Goal: Task Accomplishment & Management: Complete application form

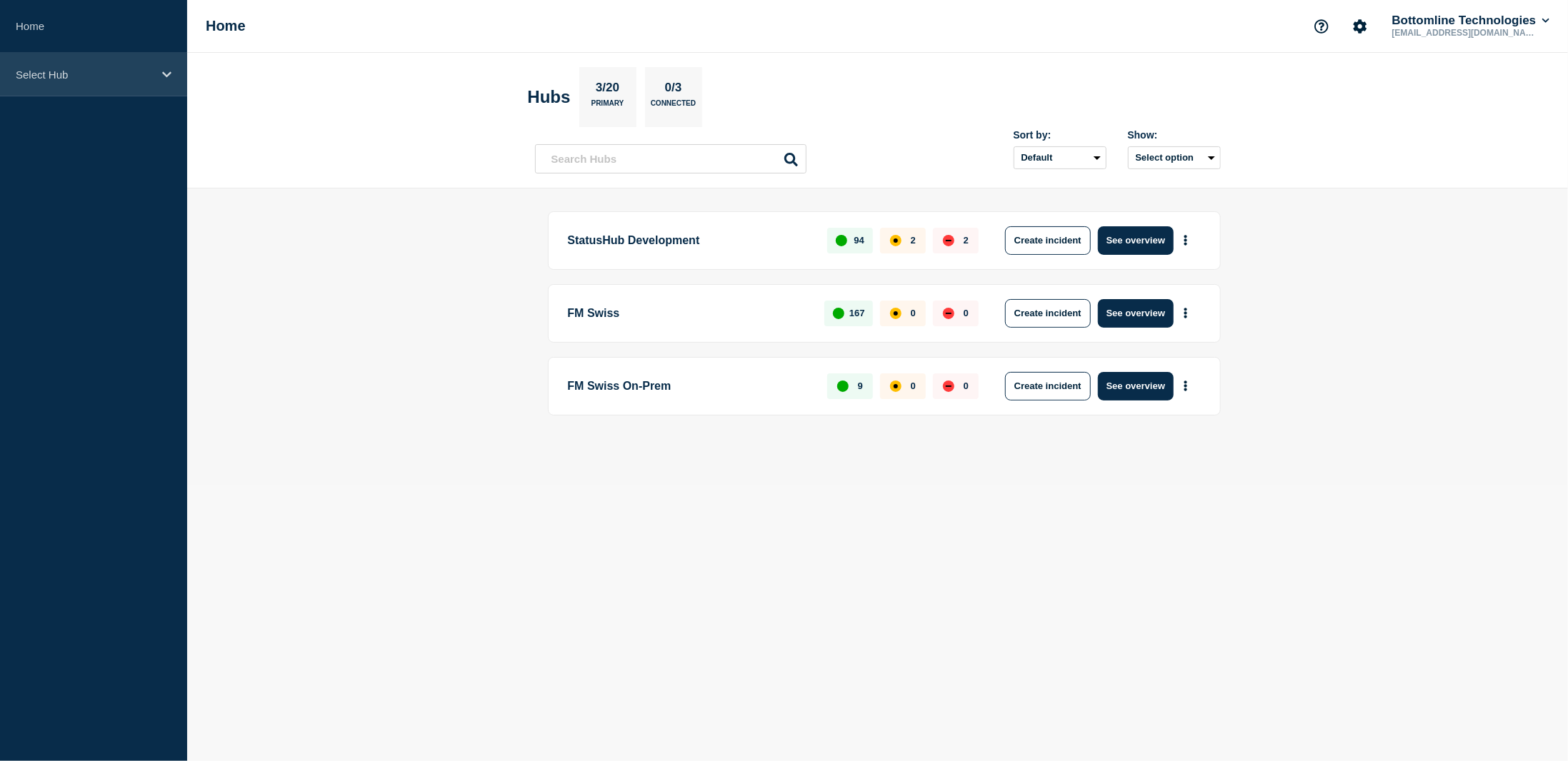
click at [95, 72] on p "Select Hub" at bounding box center [84, 75] width 137 height 12
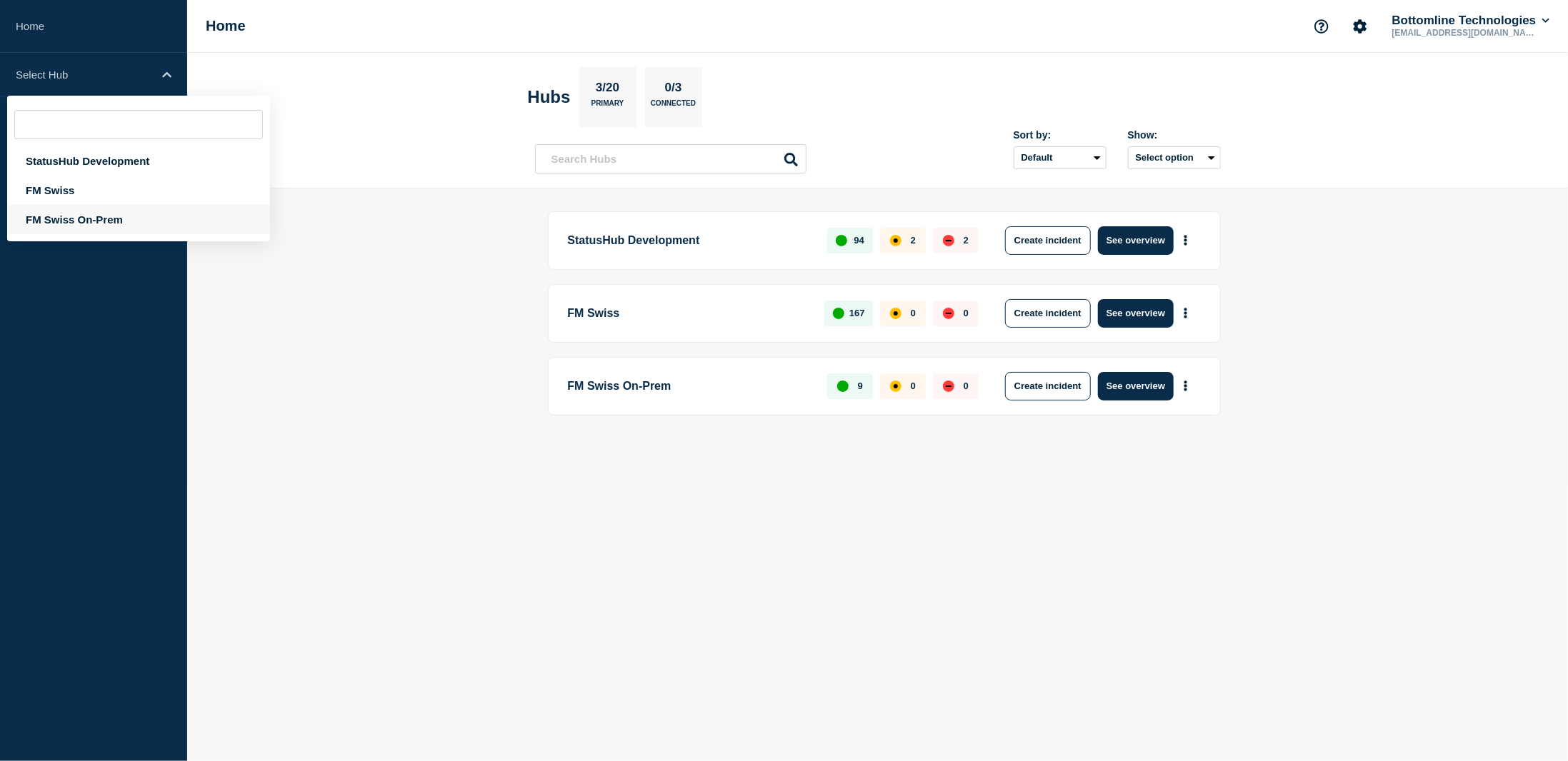
click at [71, 223] on div "FM Swiss On-Prem" at bounding box center [139, 219] width 263 height 29
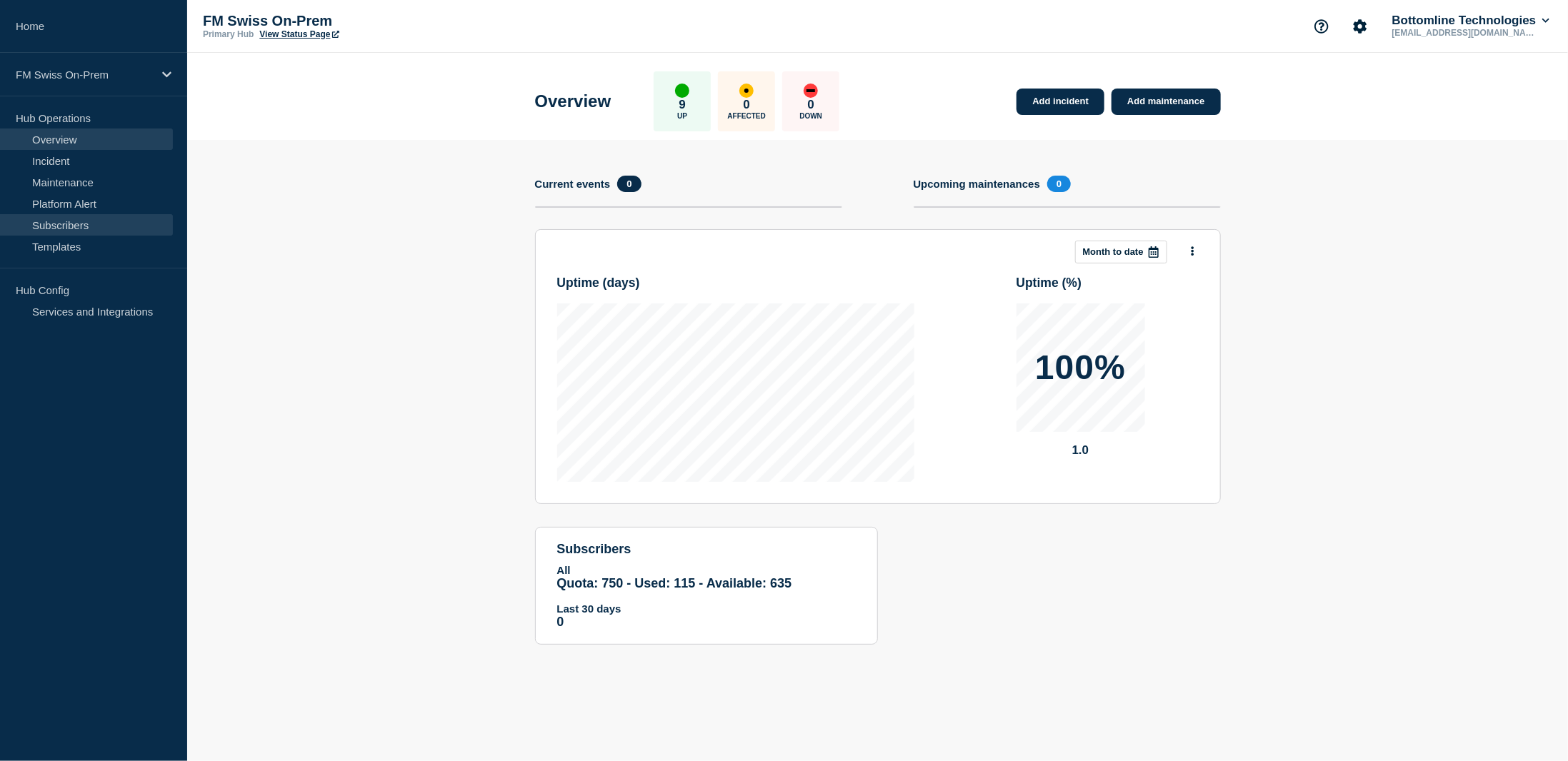
click at [82, 224] on link "Subscribers" at bounding box center [86, 225] width 173 height 22
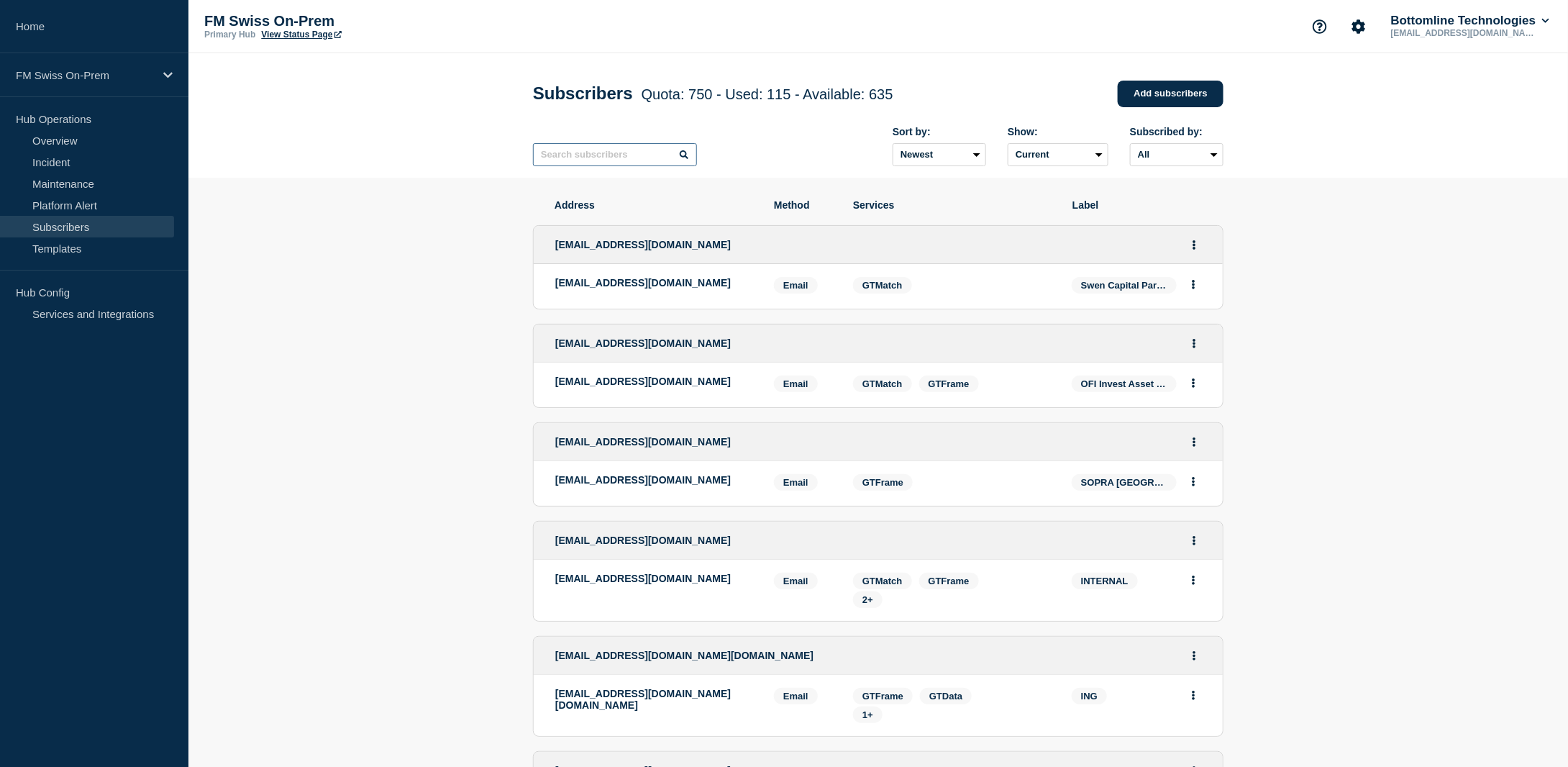
click at [634, 154] on input "text" at bounding box center [615, 155] width 164 height 23
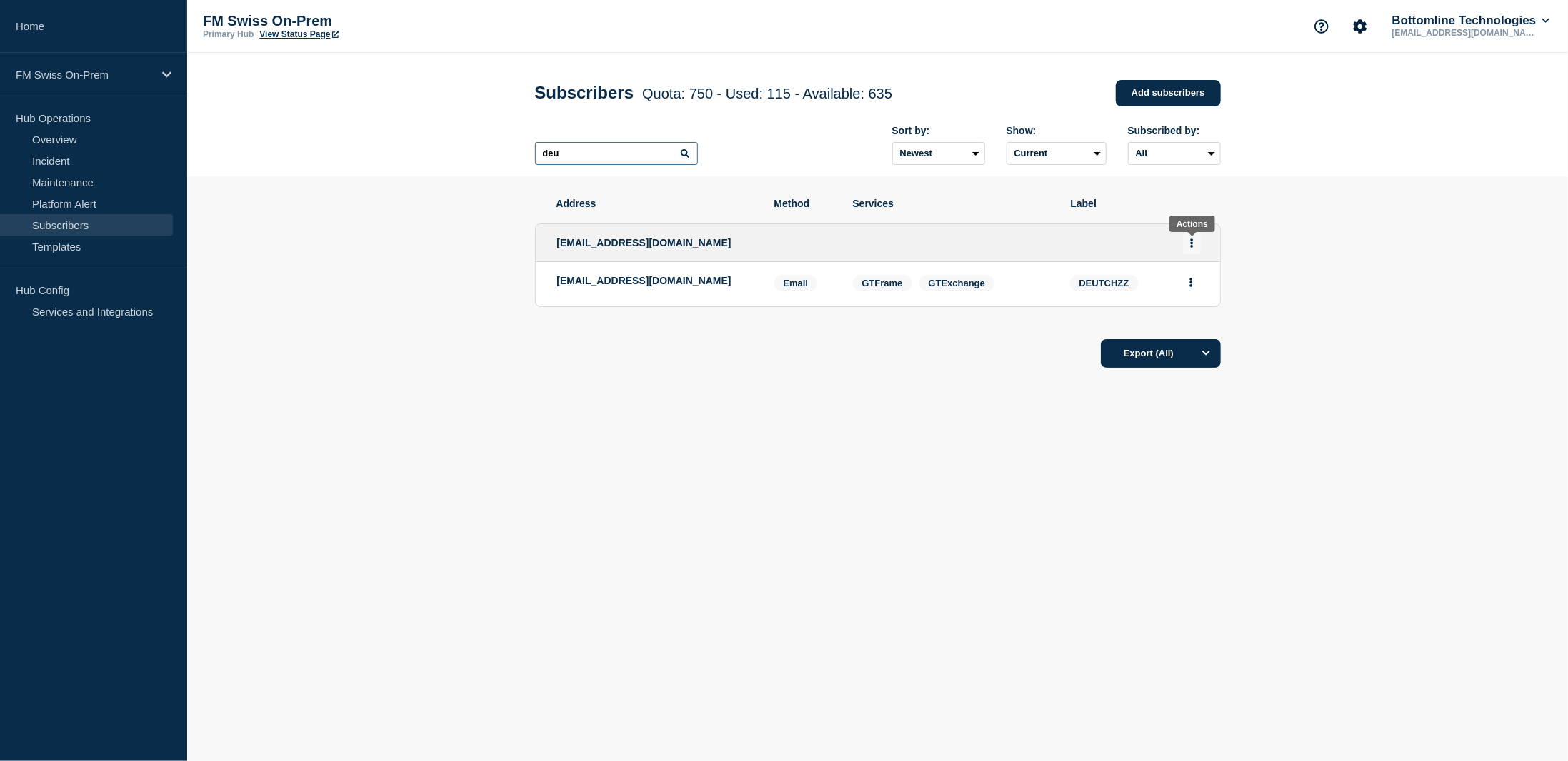
type input "deu"
click at [1192, 246] on icon "Actions" at bounding box center [1192, 243] width 3 height 9
click at [1185, 286] on link "Edit" at bounding box center [1186, 284] width 15 height 11
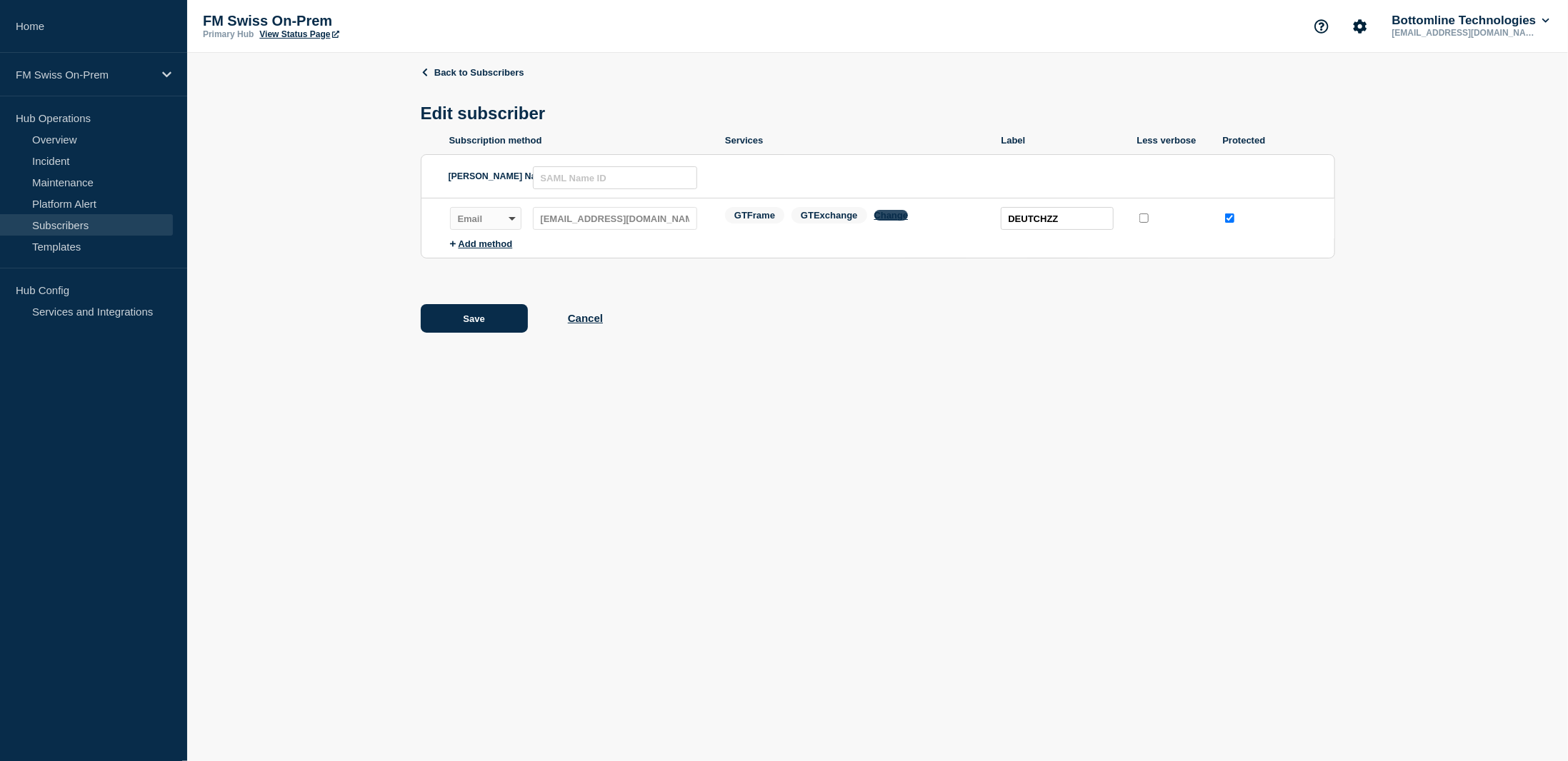
click at [899, 220] on button "Change" at bounding box center [891, 215] width 35 height 11
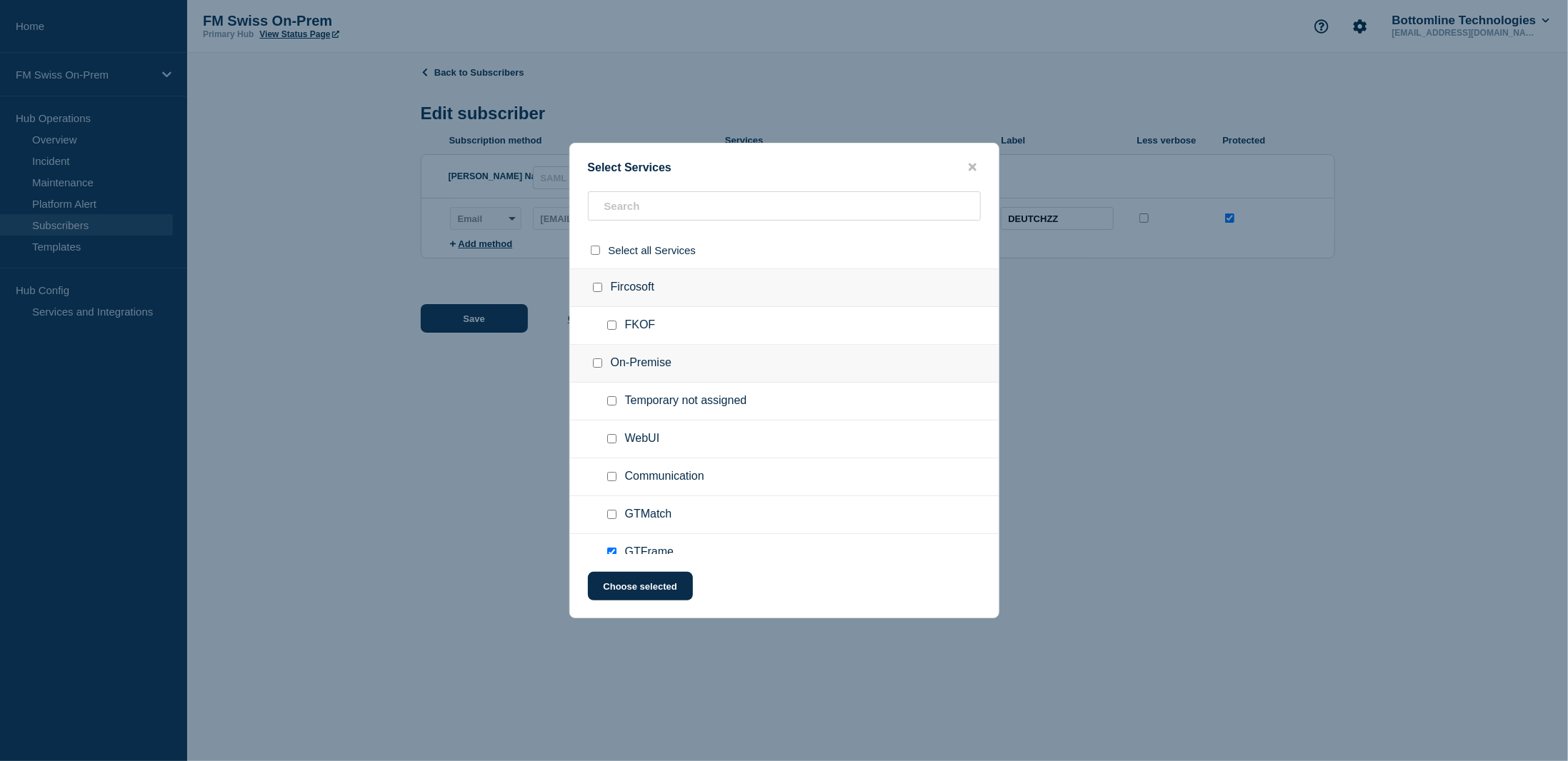
click at [614, 478] on input "Communication checkbox" at bounding box center [612, 476] width 9 height 9
checkbox input "true"
click at [637, 591] on button "Choose selected" at bounding box center [640, 586] width 105 height 28
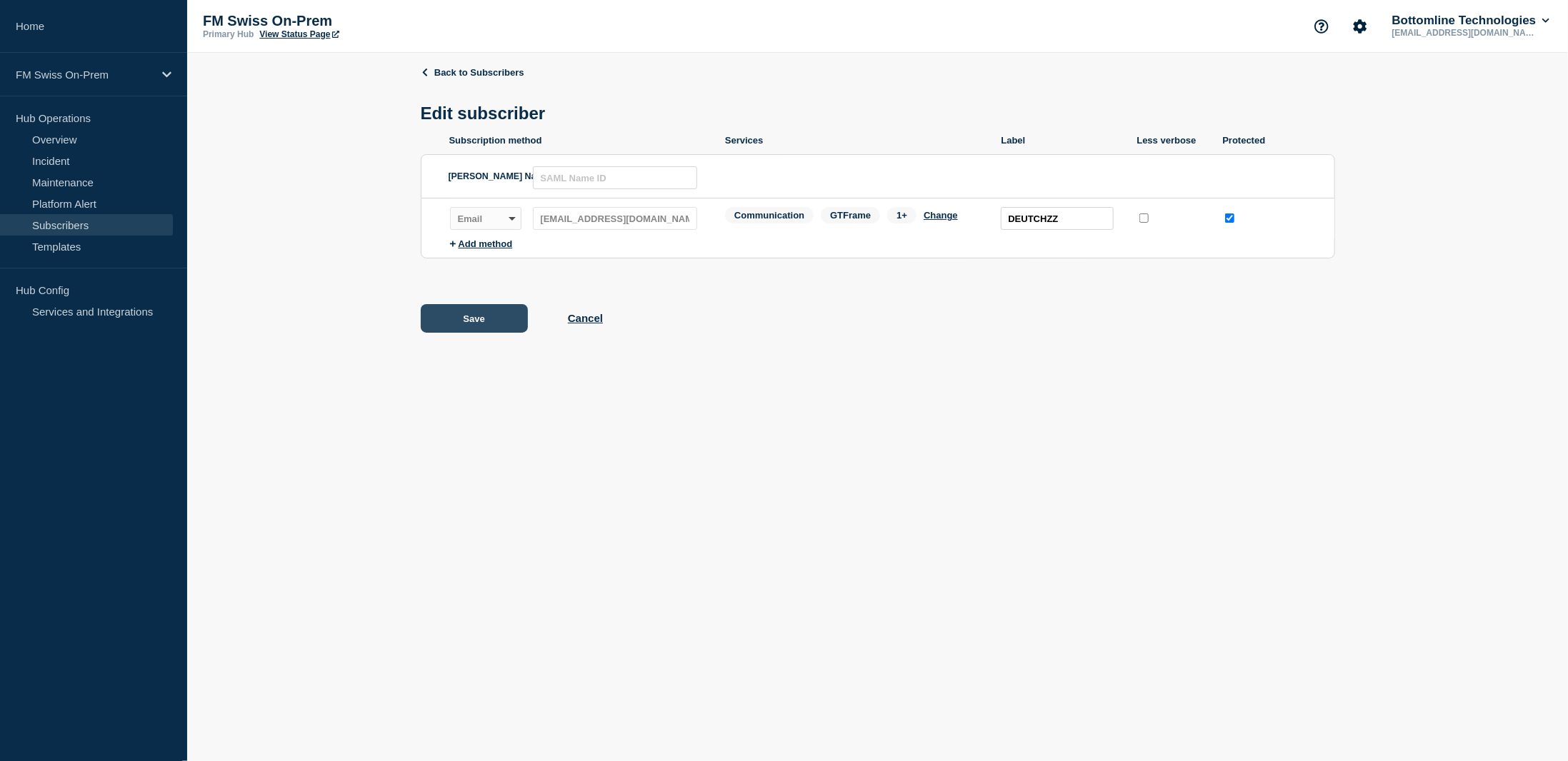
click at [494, 324] on button "Save" at bounding box center [474, 318] width 107 height 28
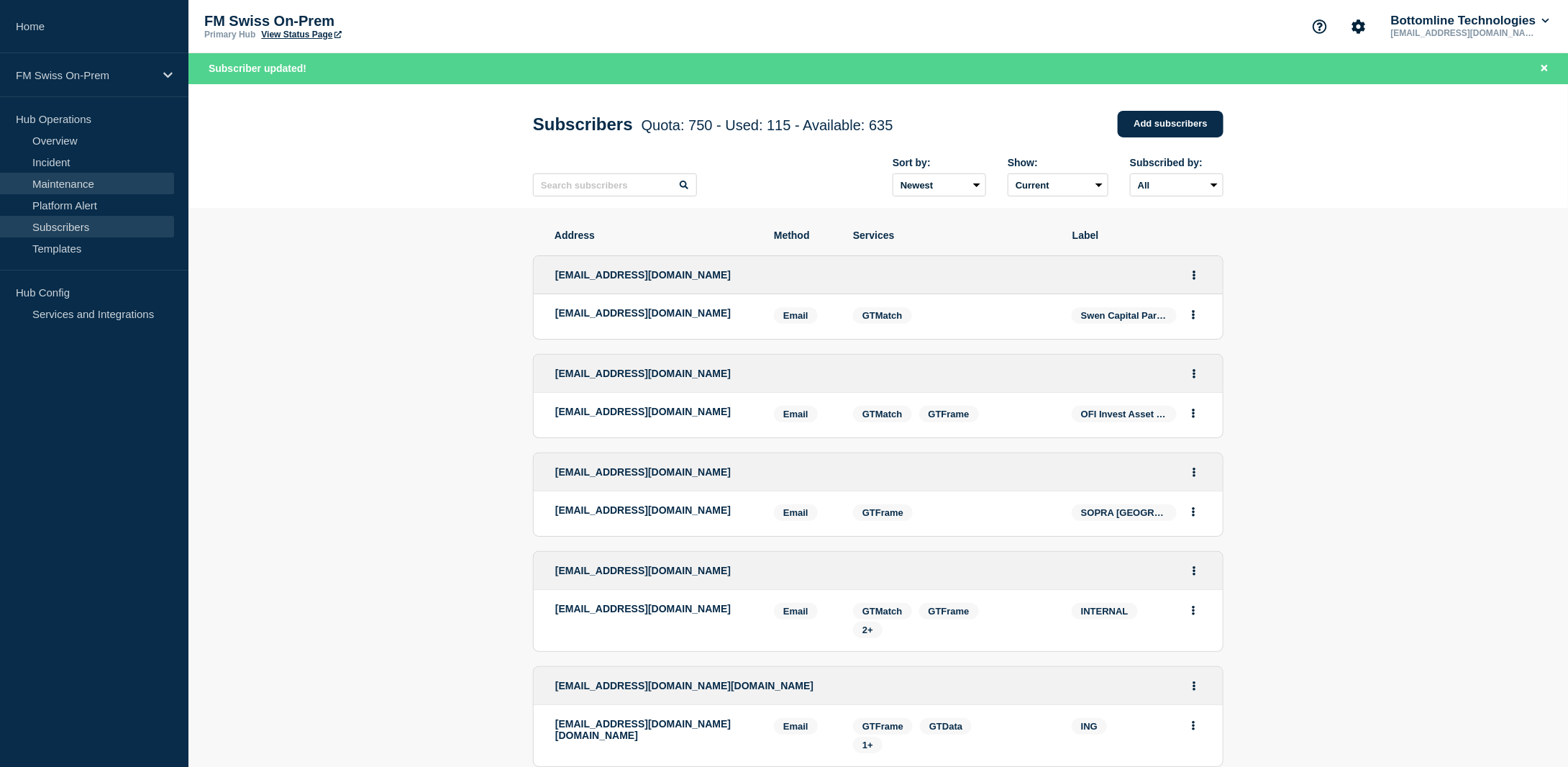
click at [83, 184] on link "Maintenance" at bounding box center [87, 184] width 174 height 22
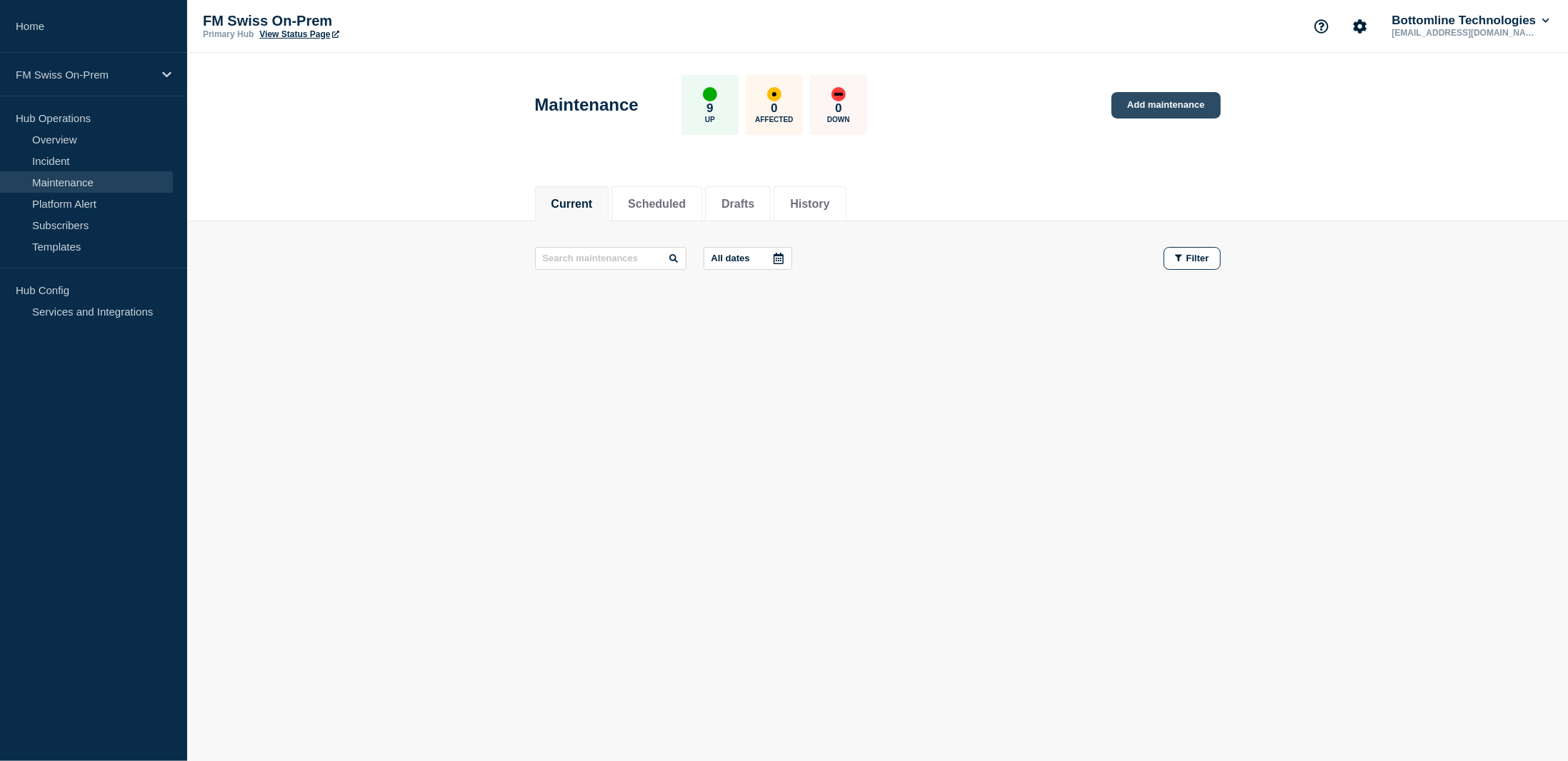
click at [1158, 103] on link "Add maintenance" at bounding box center [1165, 105] width 109 height 26
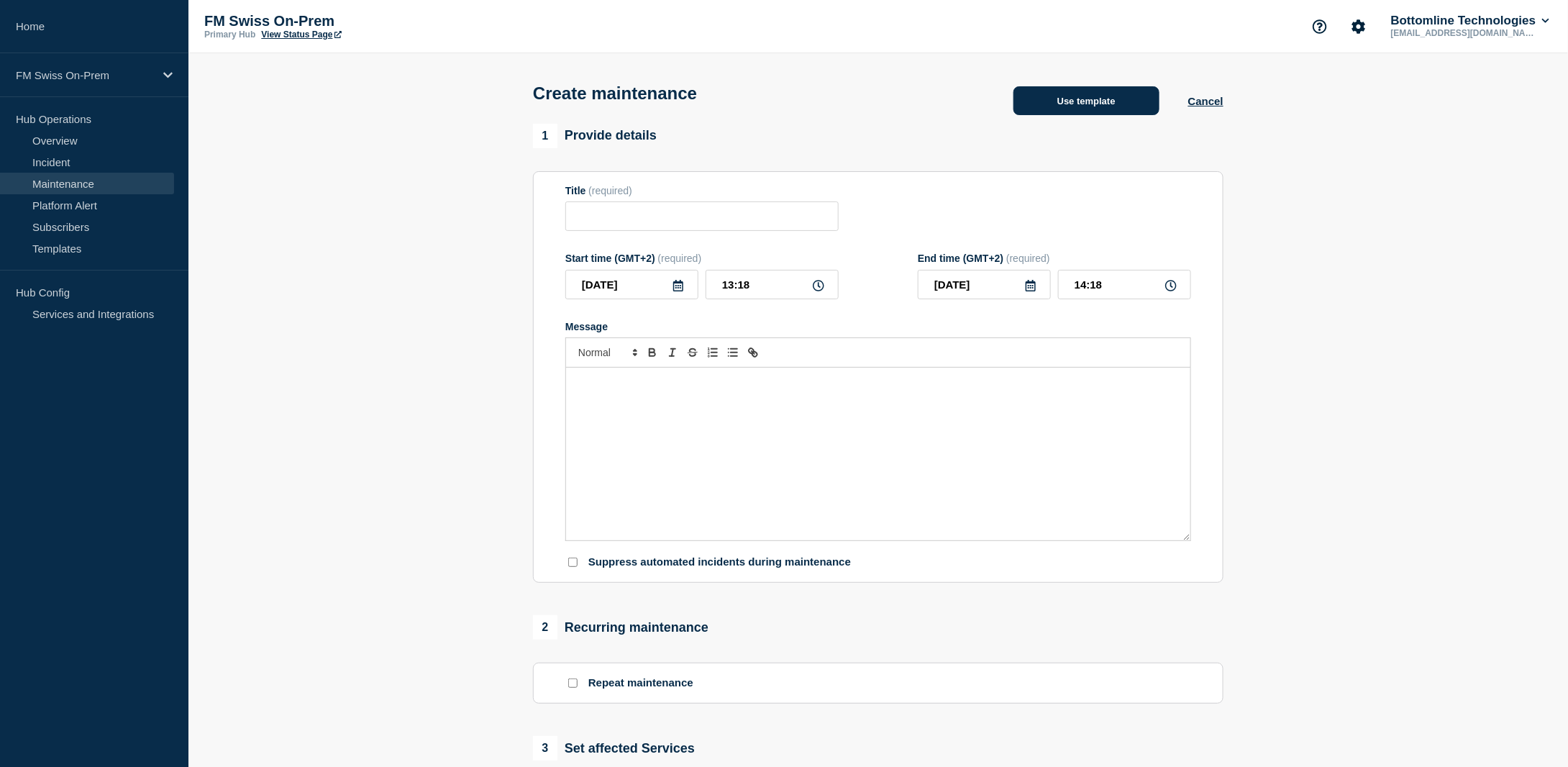
click at [1058, 92] on button "Use template" at bounding box center [1087, 100] width 146 height 29
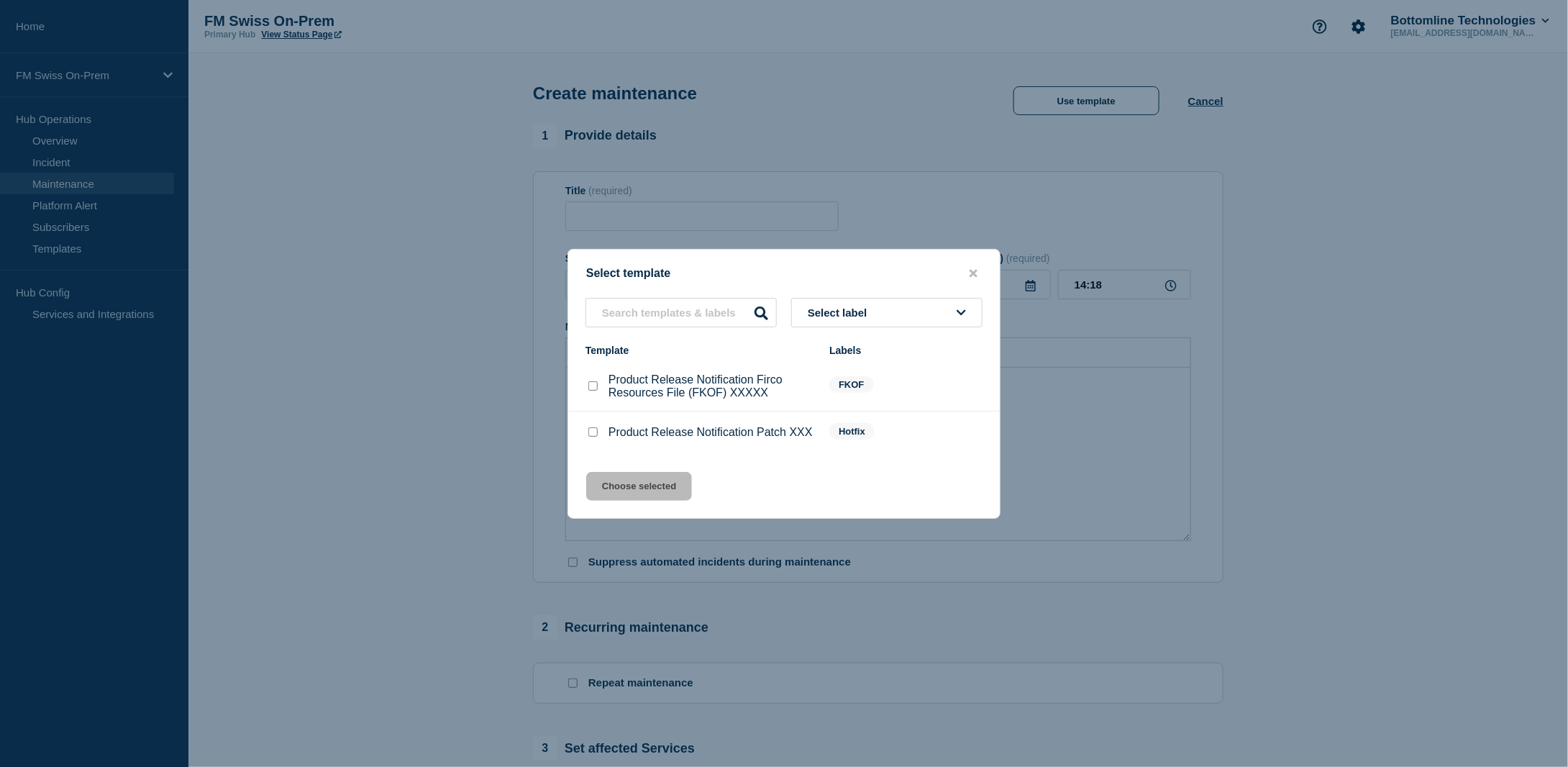
click at [590, 436] on input "Product Release Notification Patch XXX checkbox" at bounding box center [593, 432] width 9 height 9
checkbox input "true"
click at [638, 485] on button "Choose selected" at bounding box center [639, 486] width 105 height 29
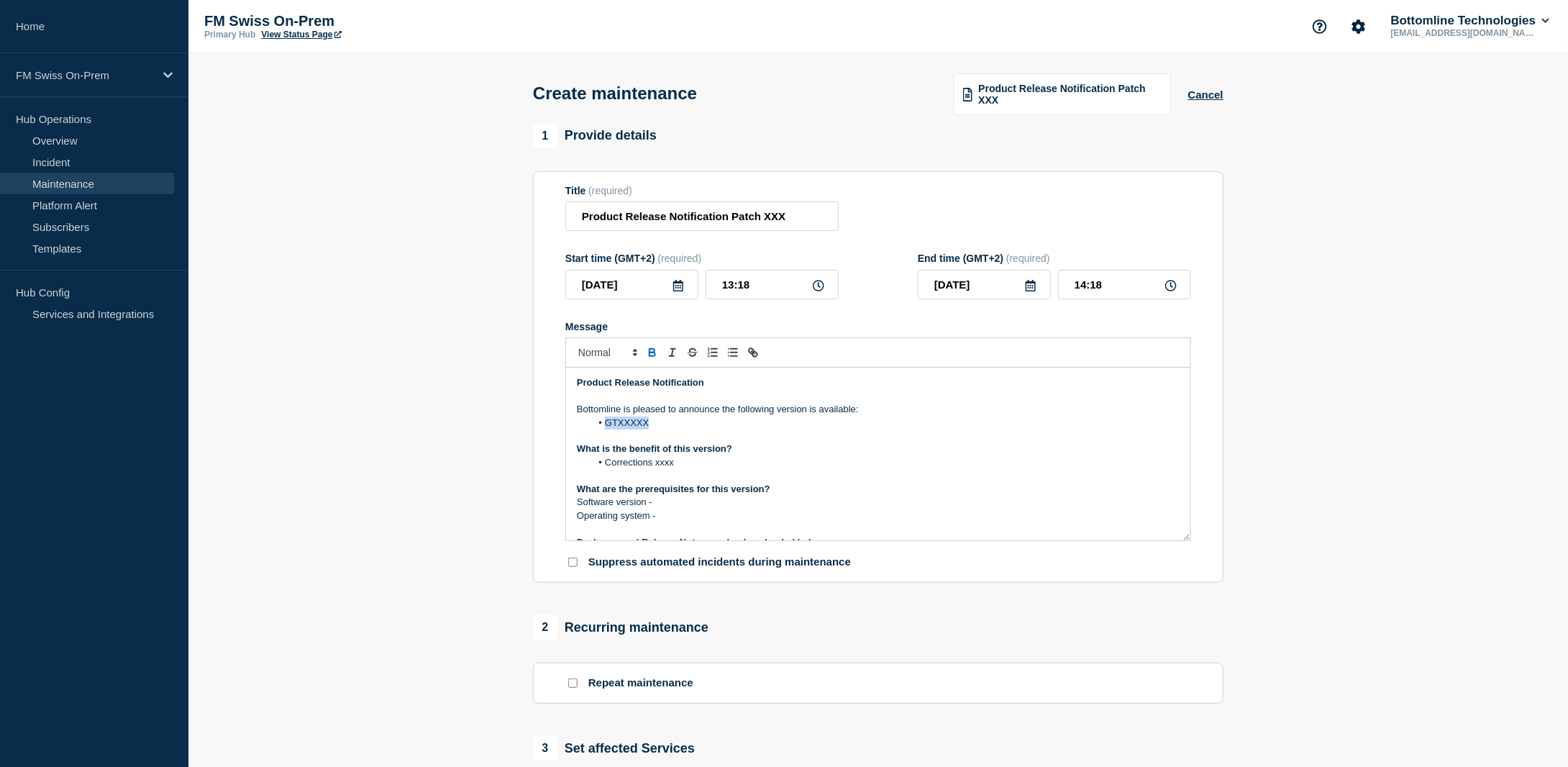
drag, startPoint x: 654, startPoint y: 426, endPoint x: 607, endPoint y: 422, distance: 47.2
click at [607, 422] on li "GTXXXXX" at bounding box center [886, 423] width 589 height 13
drag, startPoint x: 659, startPoint y: 426, endPoint x: 616, endPoint y: 430, distance: 43.2
click at [616, 430] on li "GTExchange Thin Client [TECHNICAL_ID]" at bounding box center [886, 423] width 589 height 13
drag, startPoint x: 735, startPoint y: 218, endPoint x: 839, endPoint y: 231, distance: 104.8
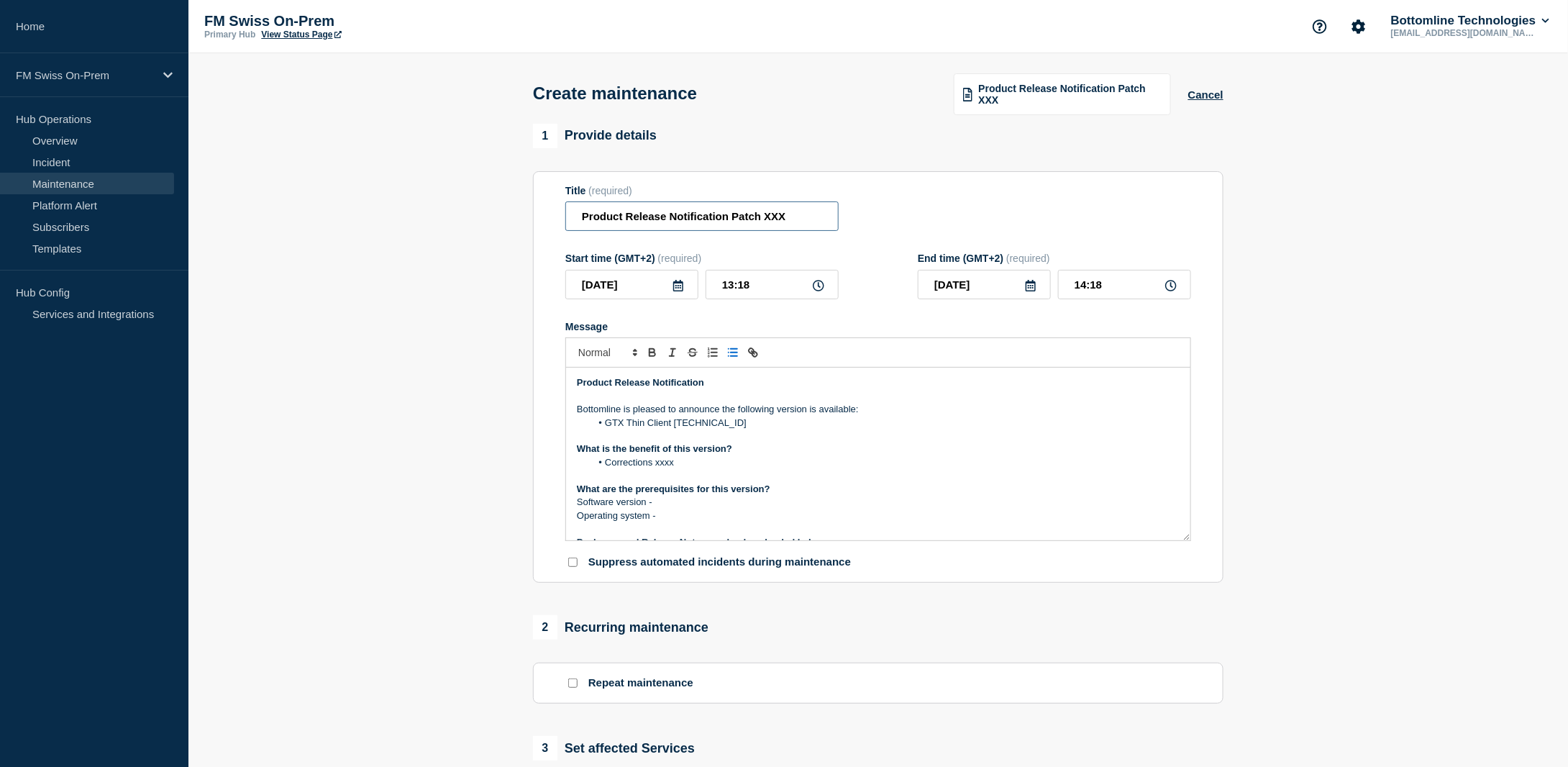
click at [839, 231] on div "Title (required) Product Release Notification Patch XXX" at bounding box center [878, 209] width 625 height 47
paste input "GTExchange Thin Client [TECHNICAL_ID]"
drag, startPoint x: 722, startPoint y: 222, endPoint x: 671, endPoint y: 216, distance: 51.4
click at [671, 216] on input "Product Release Notification GTExchange Thin Client [TECHNICAL_ID]" at bounding box center [702, 216] width 274 height 29
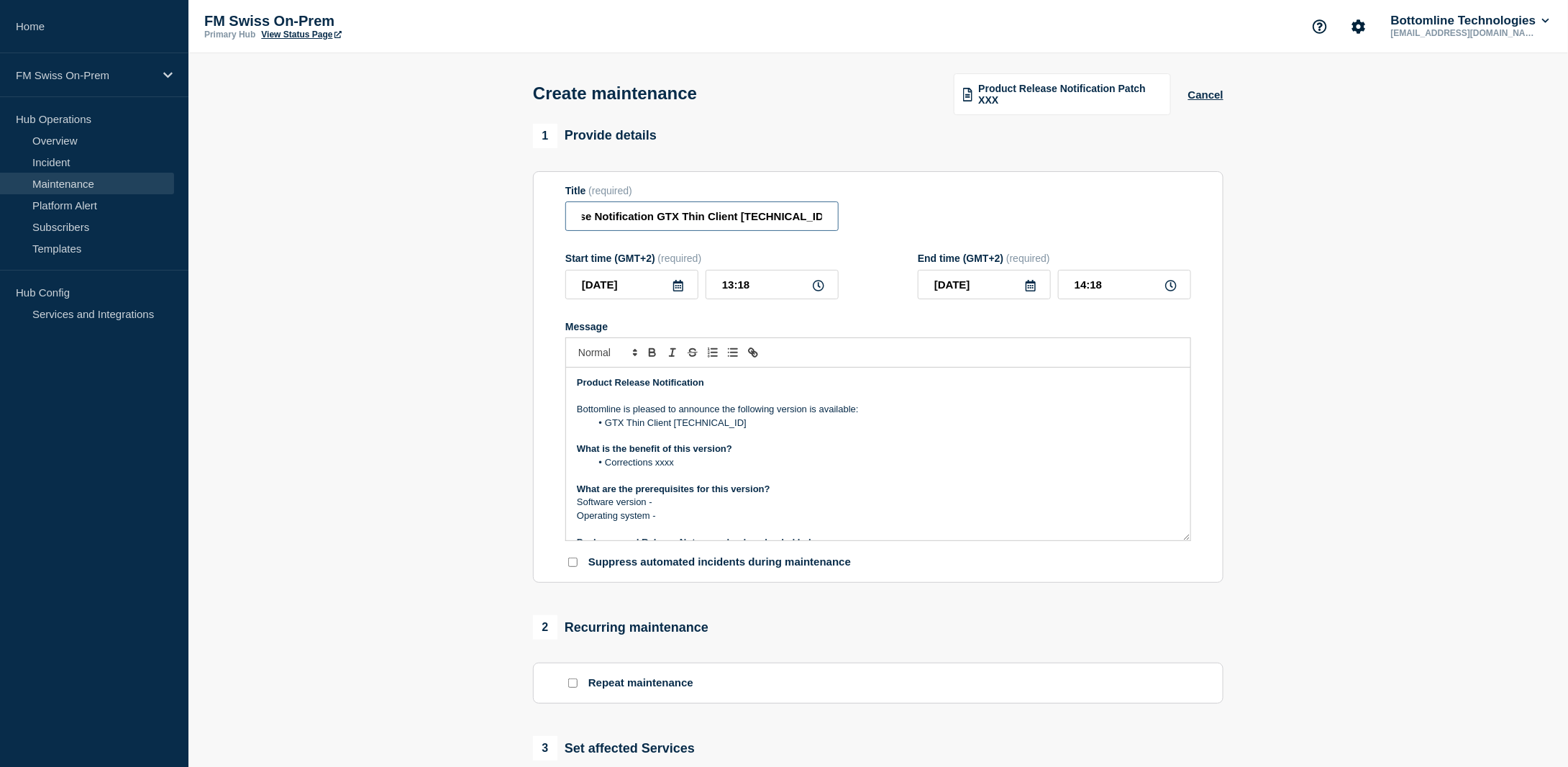
scroll to position [0, 32]
type input "Product Release Notification GTX Thin Client [TECHNICAL_ID]"
drag, startPoint x: 663, startPoint y: 517, endPoint x: 550, endPoint y: 453, distance: 129.9
click at [550, 453] on section "Title (required) Product Release Notification GTX Thin Client [TECHNICAL_ID] St…" at bounding box center [878, 378] width 691 height 413
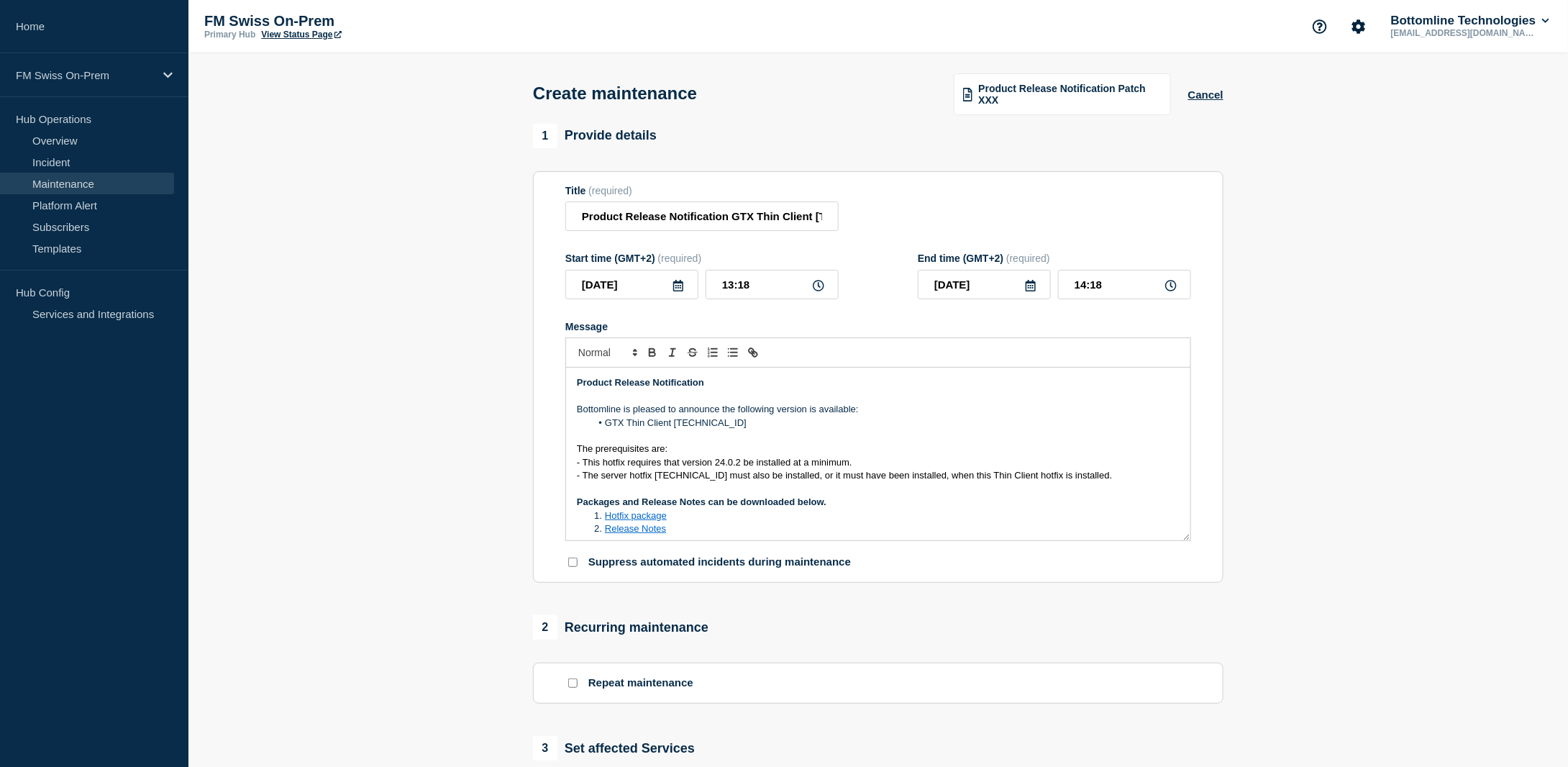
click at [722, 507] on strong "Packages and Release Notes can be downloaded below." at bounding box center [701, 502] width 250 height 11
drag, startPoint x: 704, startPoint y: 516, endPoint x: 606, endPoint y: 519, distance: 98.0
click at [605, 520] on li "Hotfix package" at bounding box center [886, 516] width 589 height 13
drag, startPoint x: 736, startPoint y: 518, endPoint x: 605, endPoint y: 520, distance: 131.0
click at [605, 520] on li "UftcUpdate-GTX-[TECHNICAL_ID].tar.gz" at bounding box center [886, 516] width 589 height 13
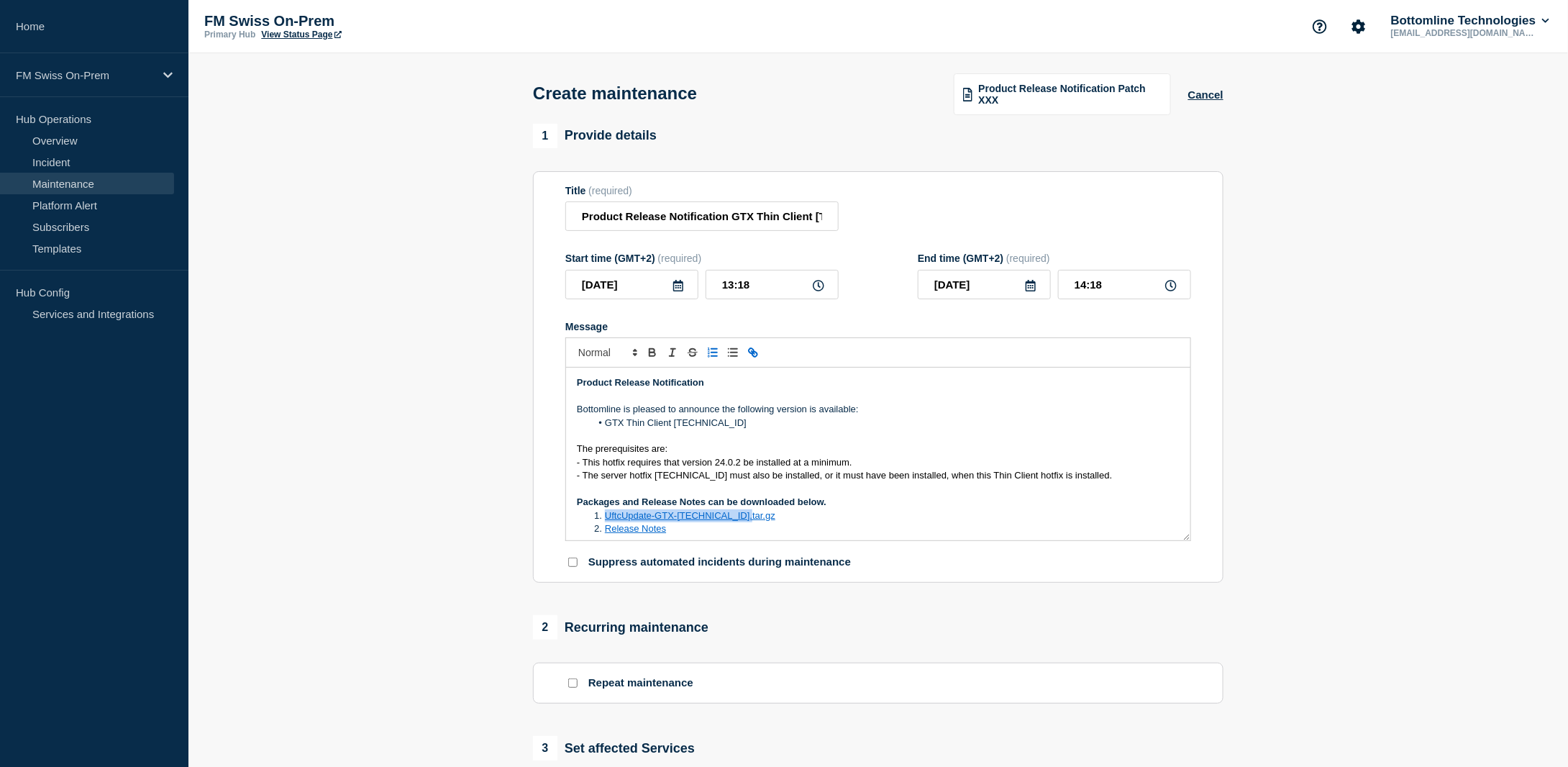
click at [746, 354] on icon "Toggle link" at bounding box center [753, 352] width 13 height 13
click at [755, 354] on line "Toggle link" at bounding box center [753, 353] width 3 height 3
paste input "[URL][DOMAIN_NAME]"
click at [764, 548] on link at bounding box center [756, 542] width 33 height 11
click at [728, 536] on li "Release Notes" at bounding box center [886, 529] width 589 height 13
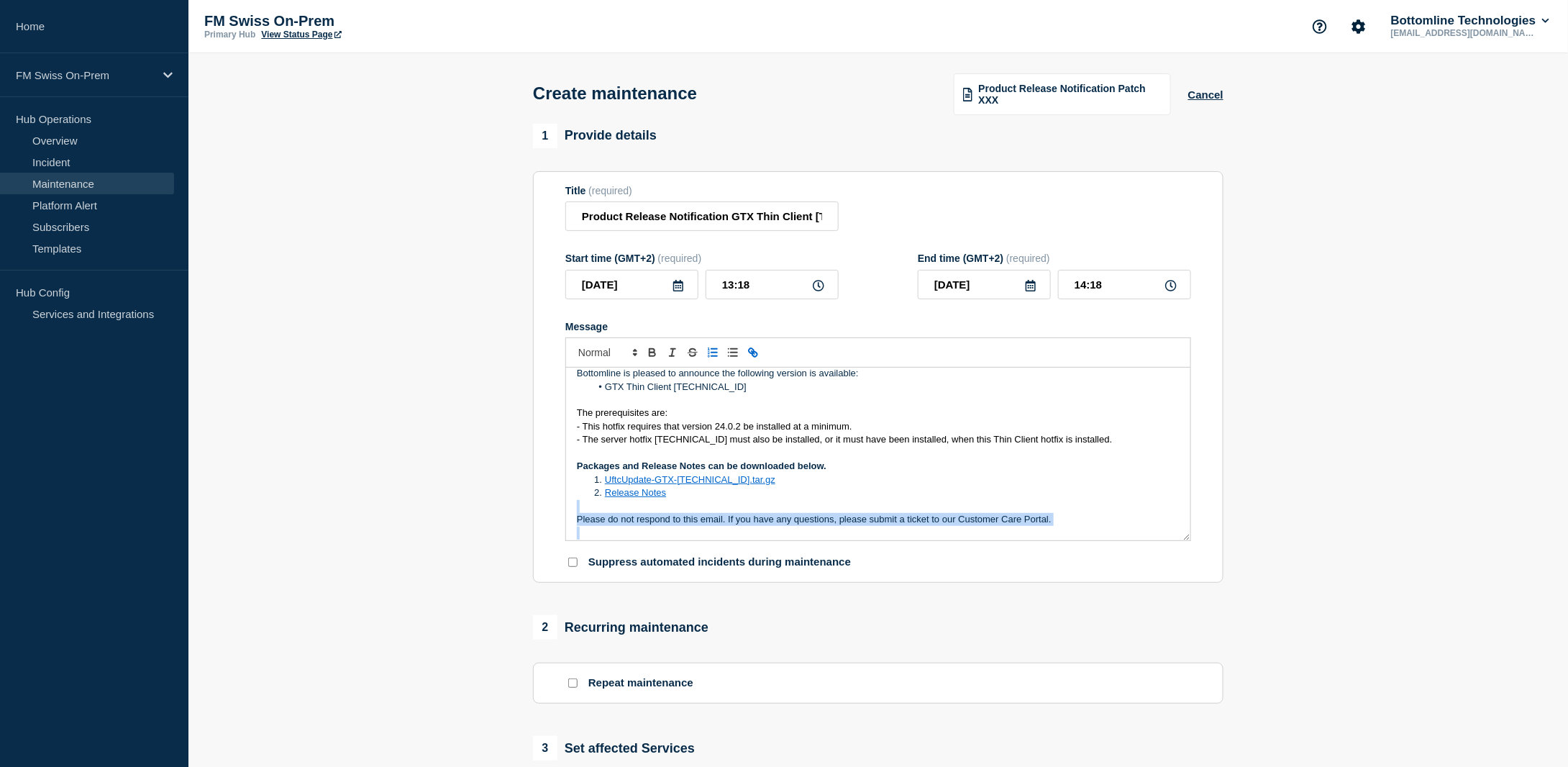
scroll to position [43, 0]
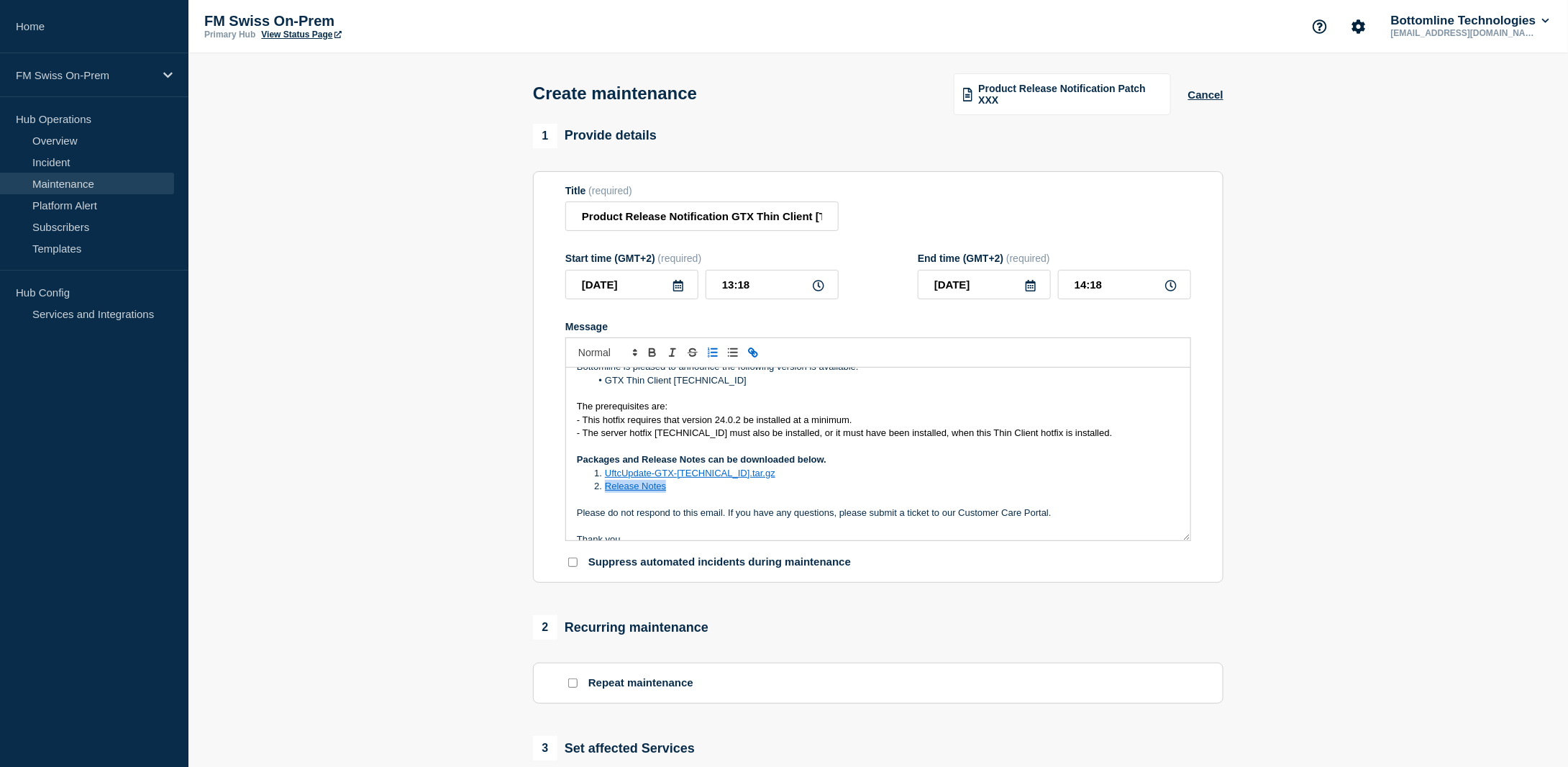
drag, startPoint x: 696, startPoint y: 534, endPoint x: 605, endPoint y: 490, distance: 101.1
click at [605, 490] on li "Release Notes" at bounding box center [886, 486] width 589 height 13
drag, startPoint x: 754, startPoint y: 485, endPoint x: 606, endPoint y: 492, distance: 148.2
click at [606, 492] on li "RLN-GTX-ThinClient-[TECHNICAL_ID].pdf" at bounding box center [886, 486] width 589 height 13
click at [753, 354] on icon "Toggle link" at bounding box center [751, 351] width 5 height 5
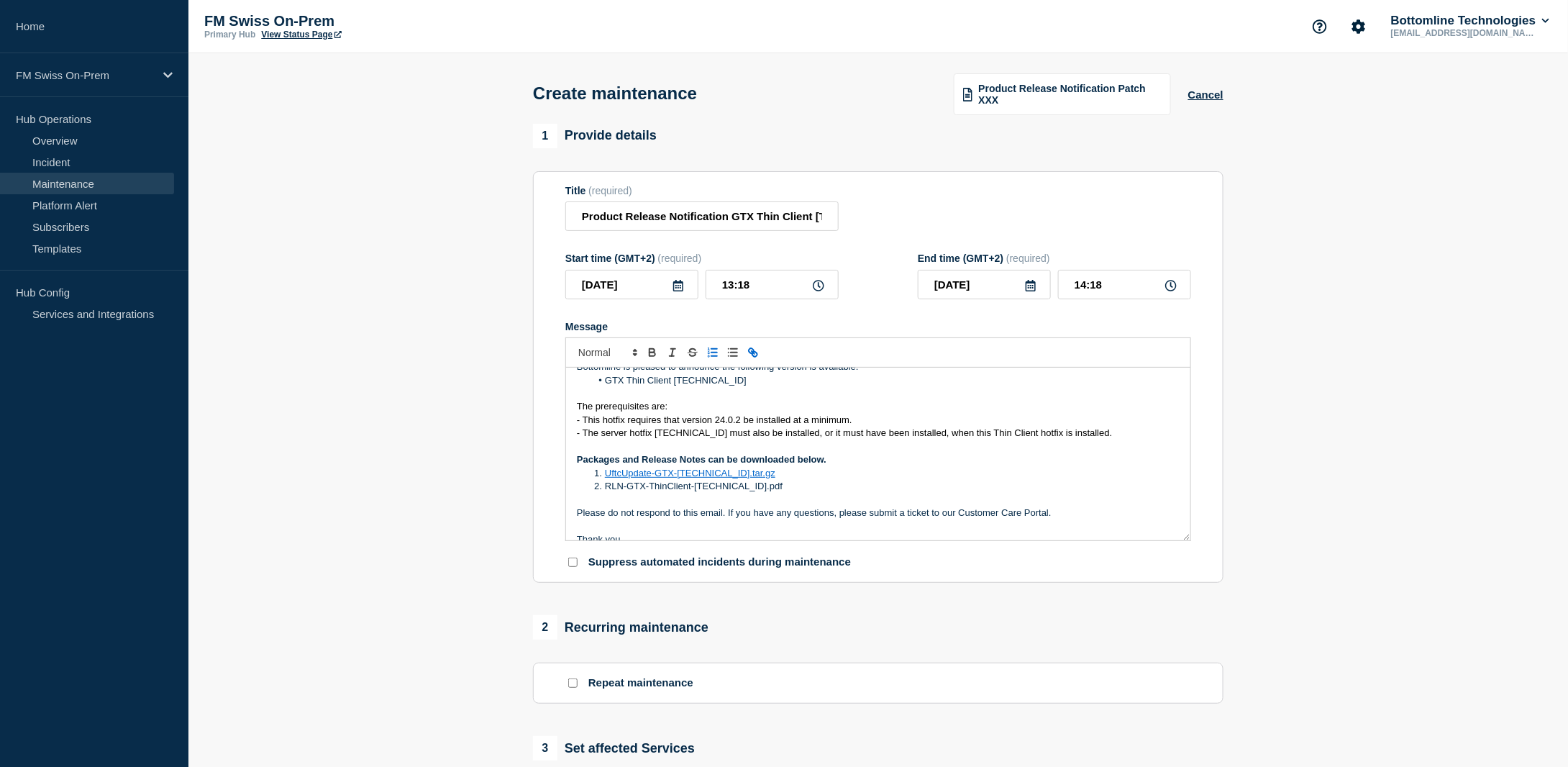
click at [753, 354] on icon "Toggle link" at bounding box center [751, 351] width 5 height 5
paste input "[URL][DOMAIN_NAME]"
type input "[URL][DOMAIN_NAME]"
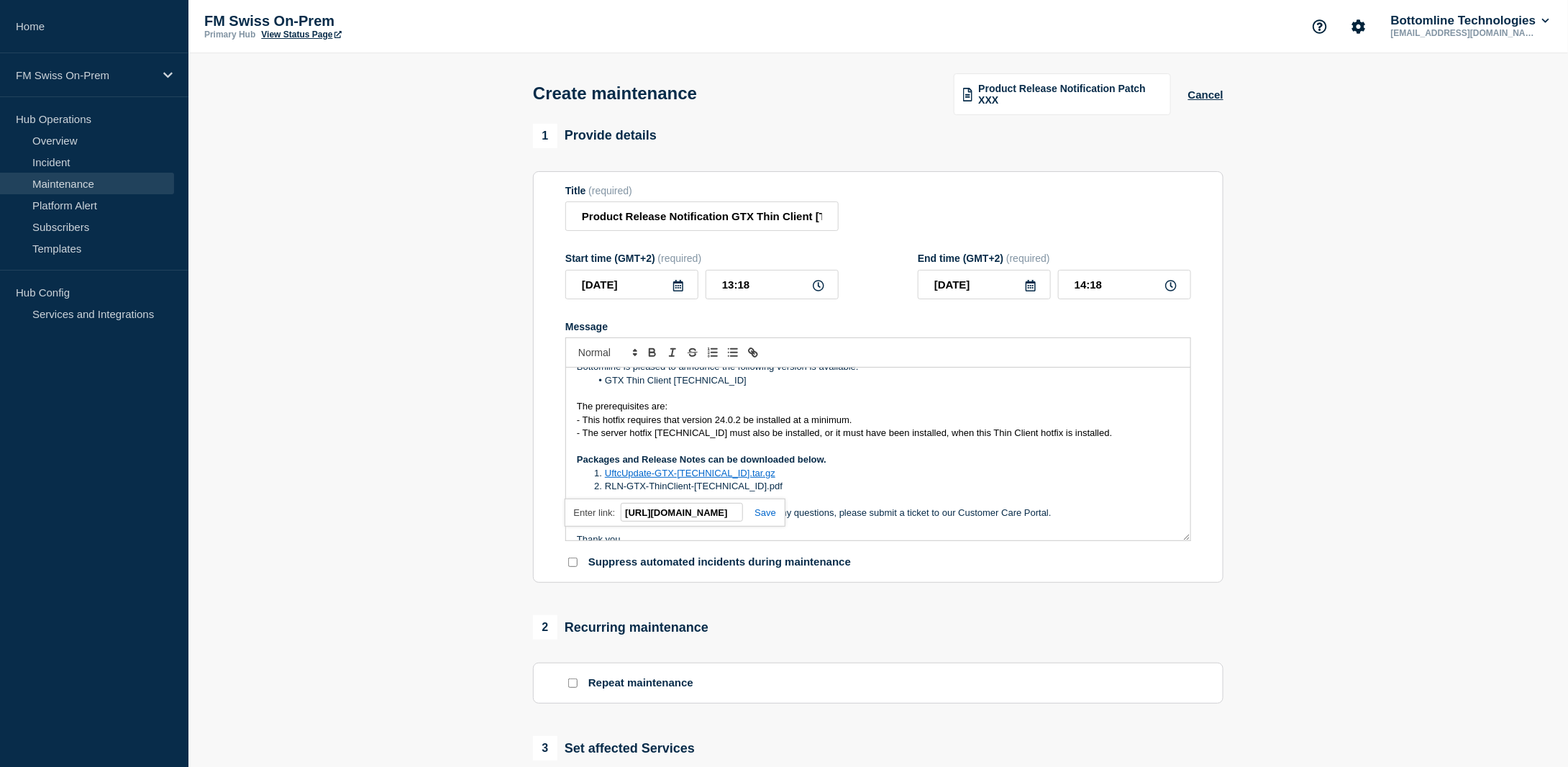
click at [767, 512] on link at bounding box center [760, 513] width 33 height 11
click at [801, 480] on li "UftcUpdate-GTX-[TECHNICAL_ID].tar.gz" at bounding box center [886, 473] width 589 height 13
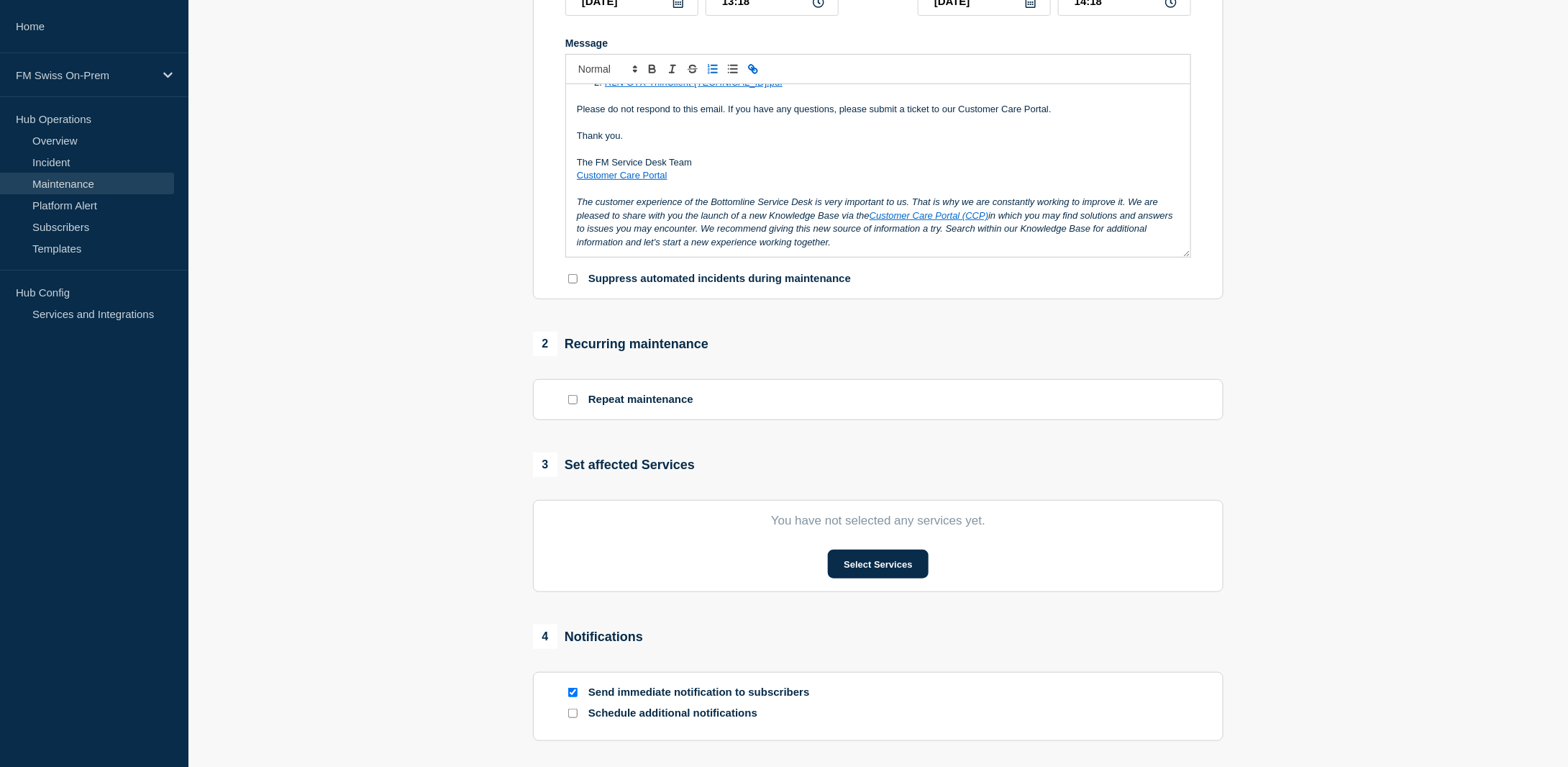
scroll to position [360, 0]
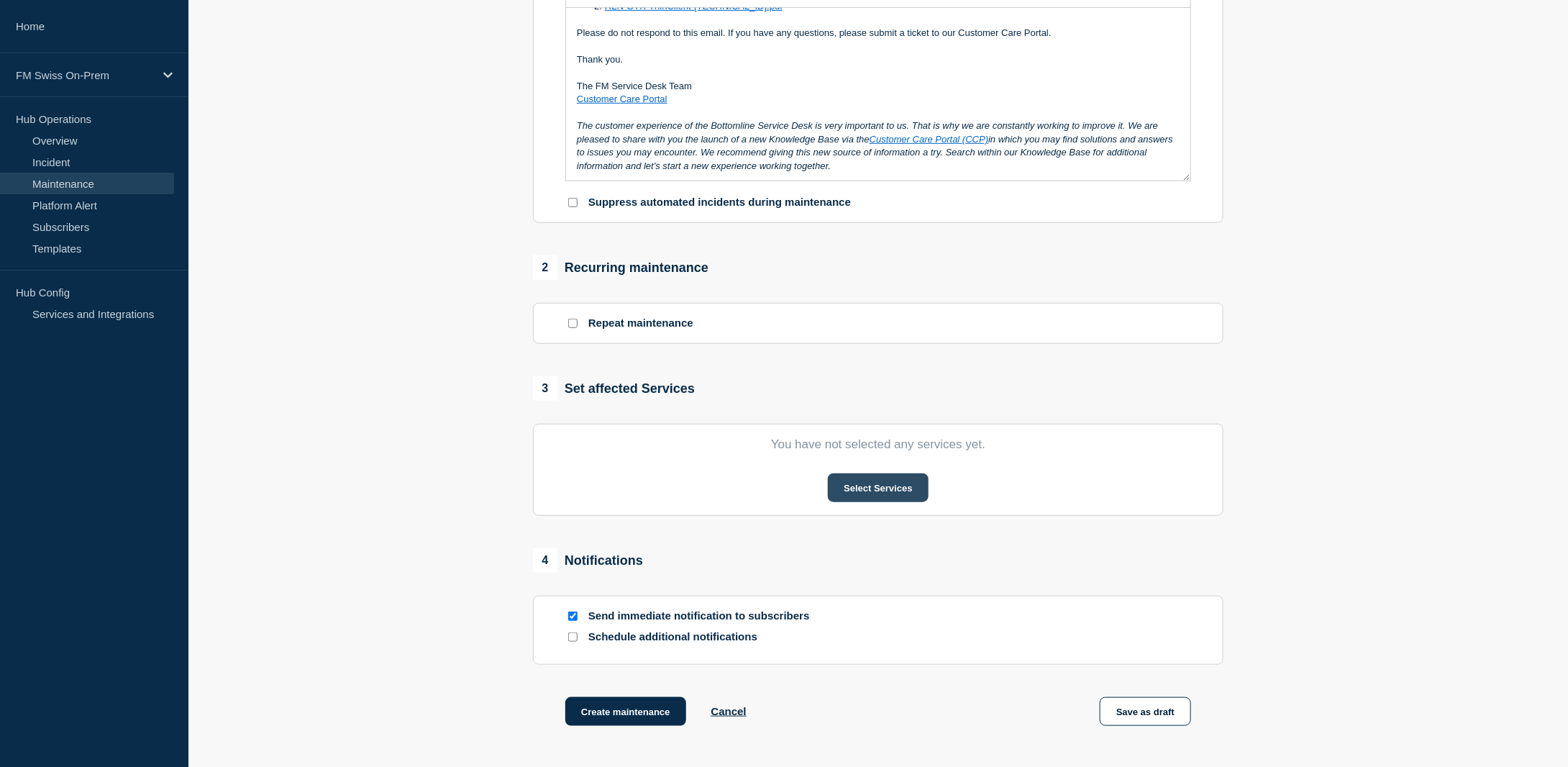
click at [887, 494] on button "Select Services" at bounding box center [877, 488] width 100 height 29
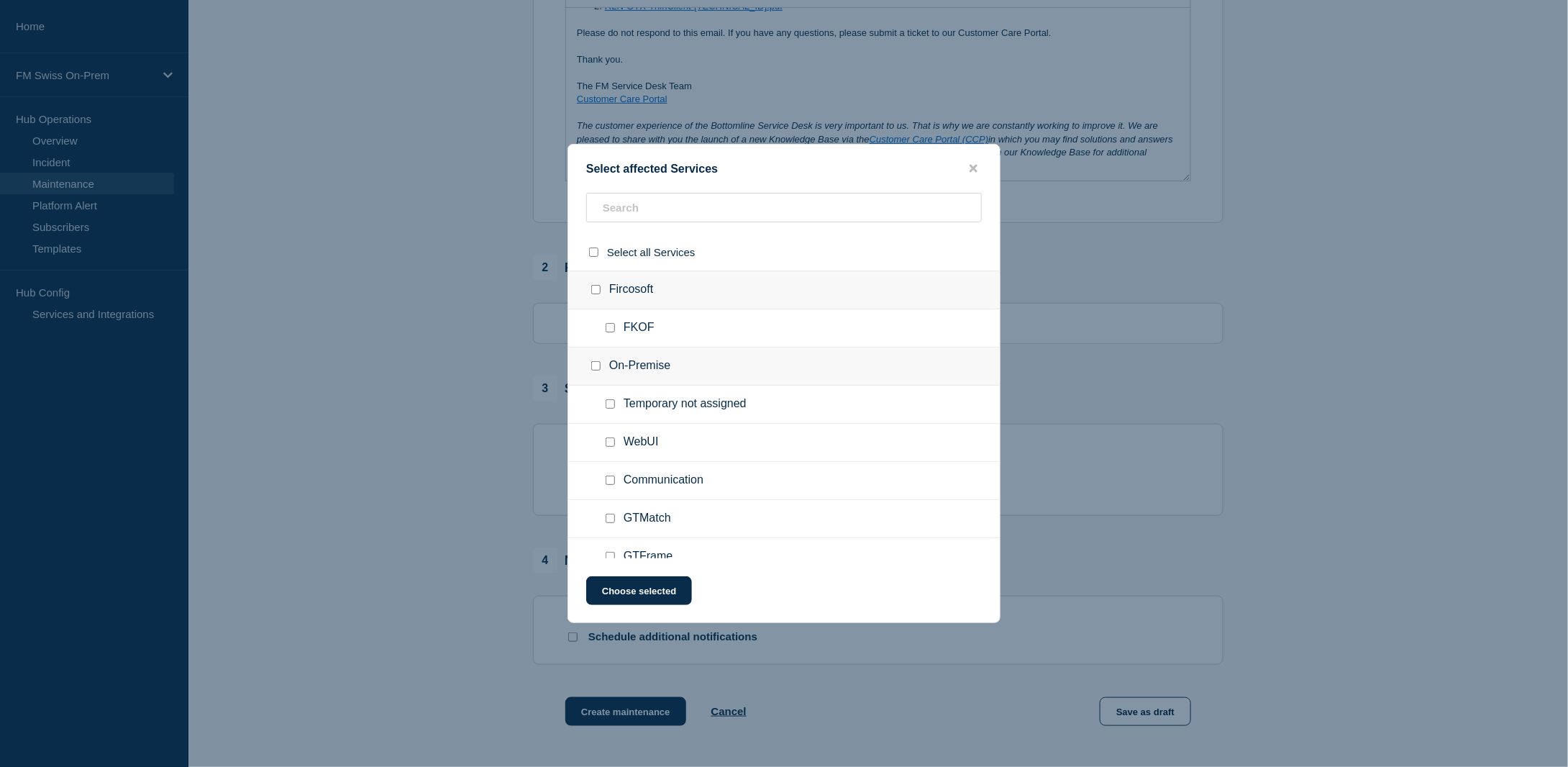
click at [608, 475] on input "Communication checkbox" at bounding box center [610, 480] width 9 height 9
checkbox input "true"
click at [633, 591] on button "Choose selected" at bounding box center [639, 590] width 105 height 29
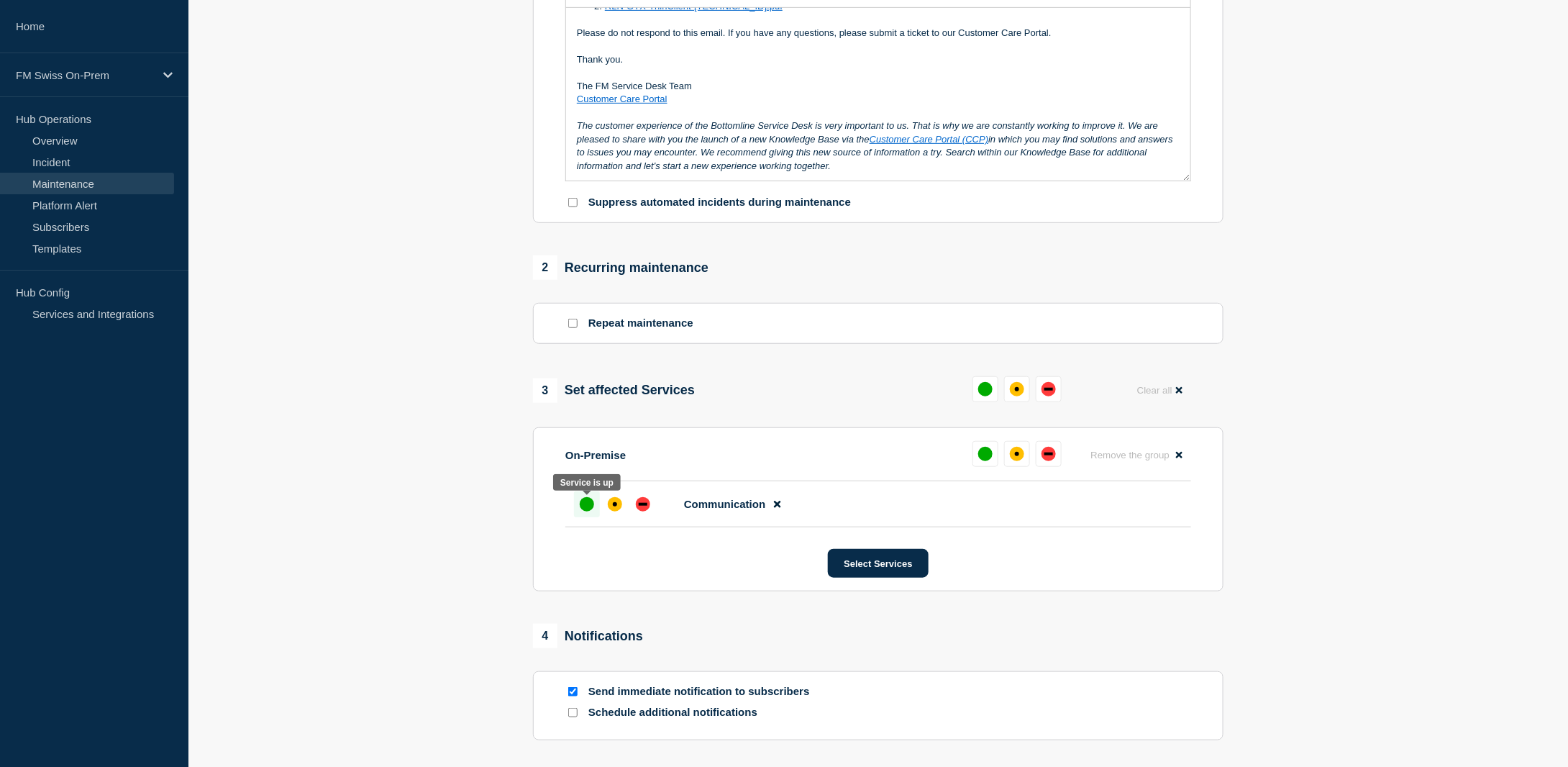
click at [580, 506] on div "up" at bounding box center [587, 504] width 15 height 15
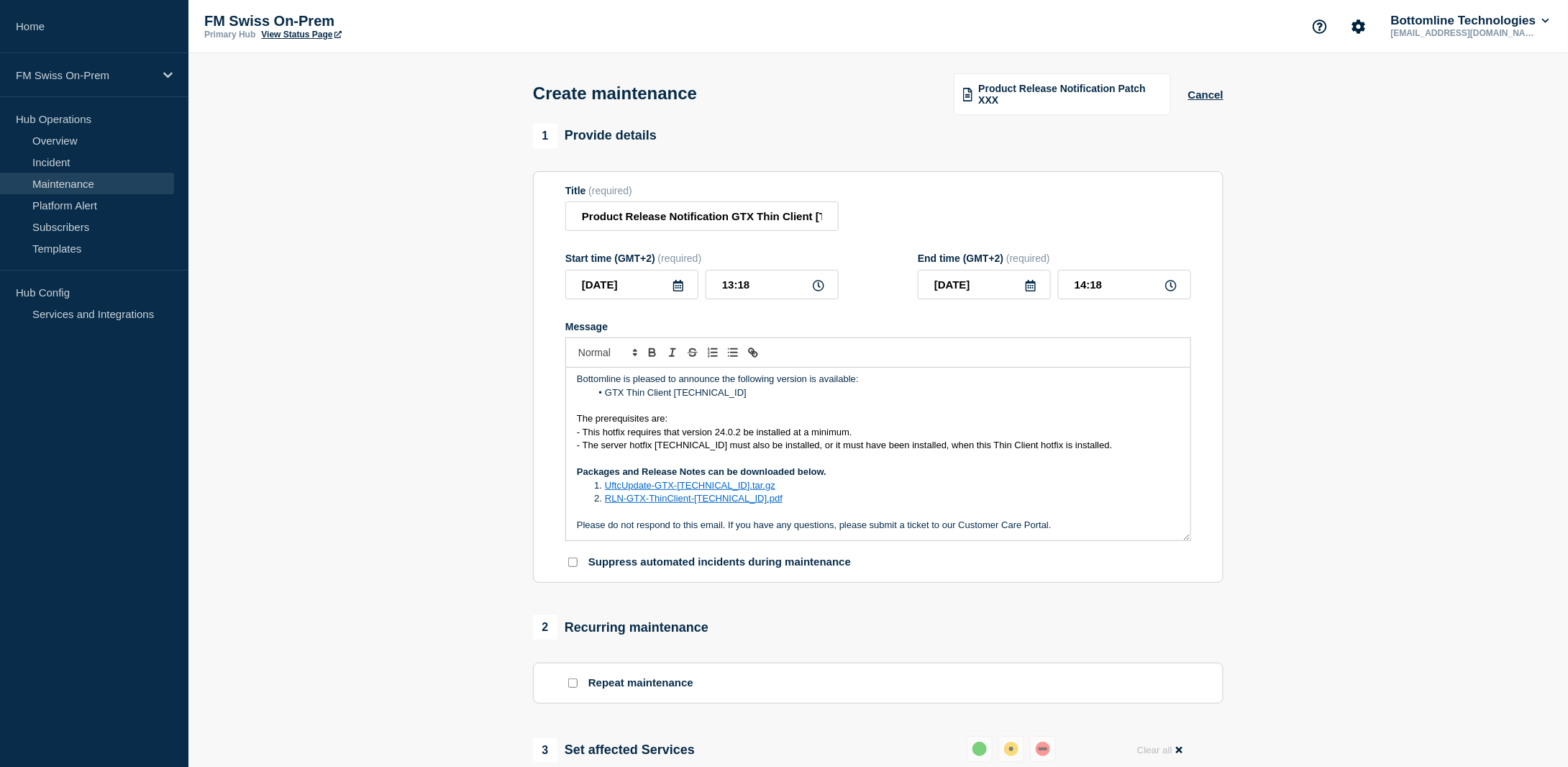
scroll to position [0, 0]
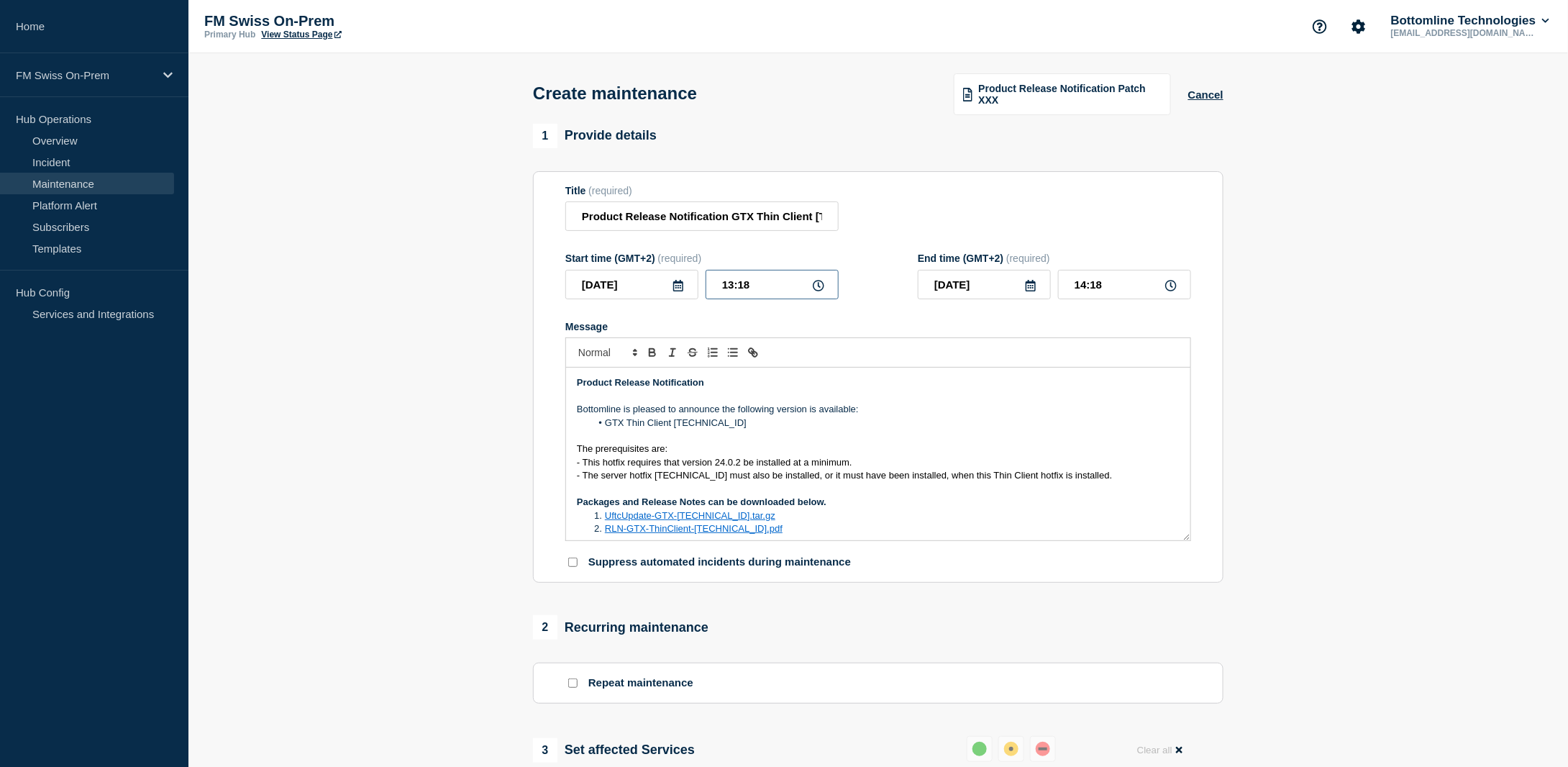
click at [767, 287] on input "13:18" at bounding box center [772, 285] width 133 height 29
type input "13:20"
click at [1128, 282] on input "14:20" at bounding box center [1125, 285] width 133 height 29
click at [1083, 285] on input "14:22" at bounding box center [1125, 285] width 133 height 29
type input "13:22"
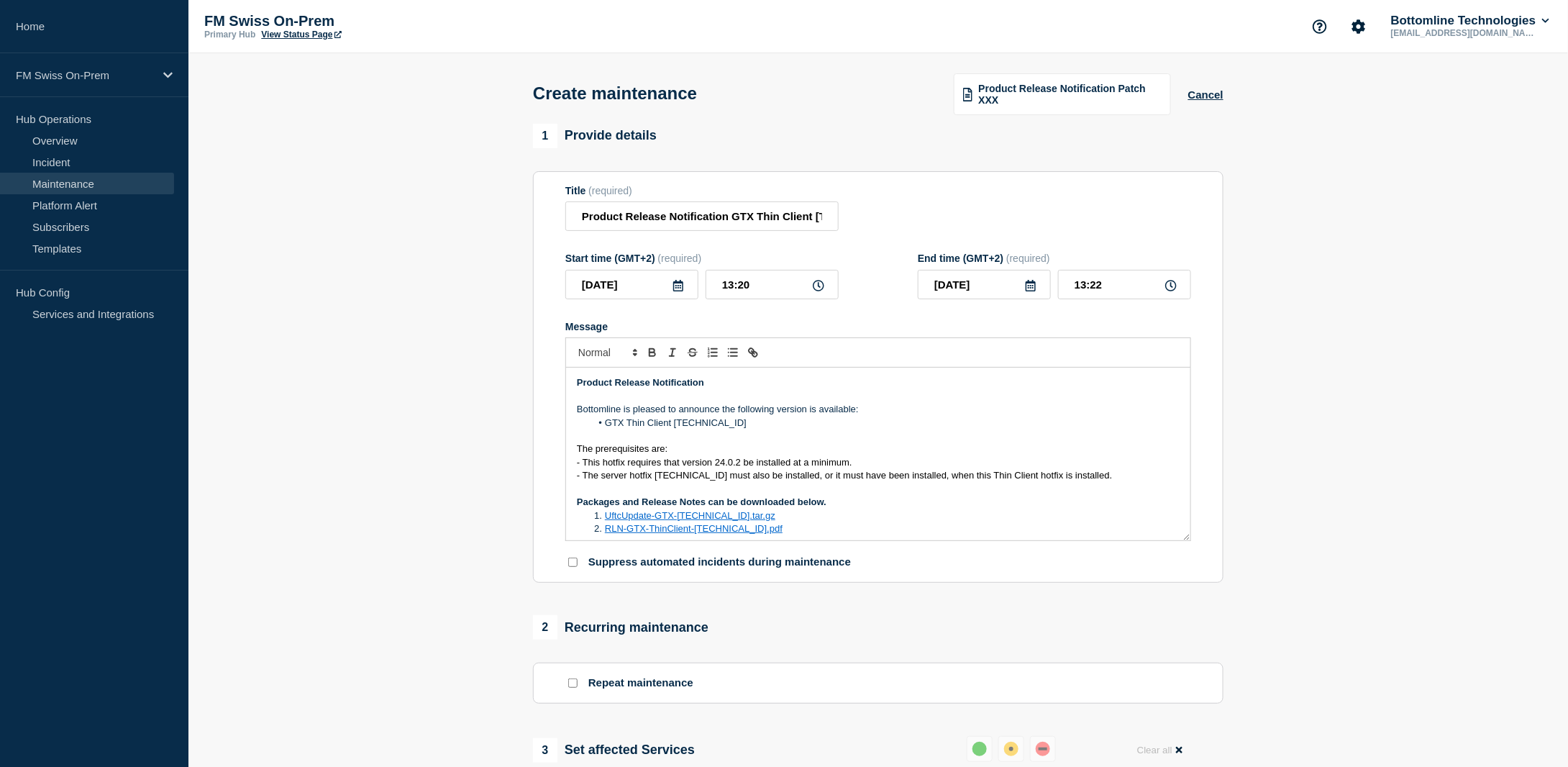
click at [1328, 413] on section "1 Provide details Title (required) Product Release Notification GTX Thin Client…" at bounding box center [878, 662] width 1380 height 1075
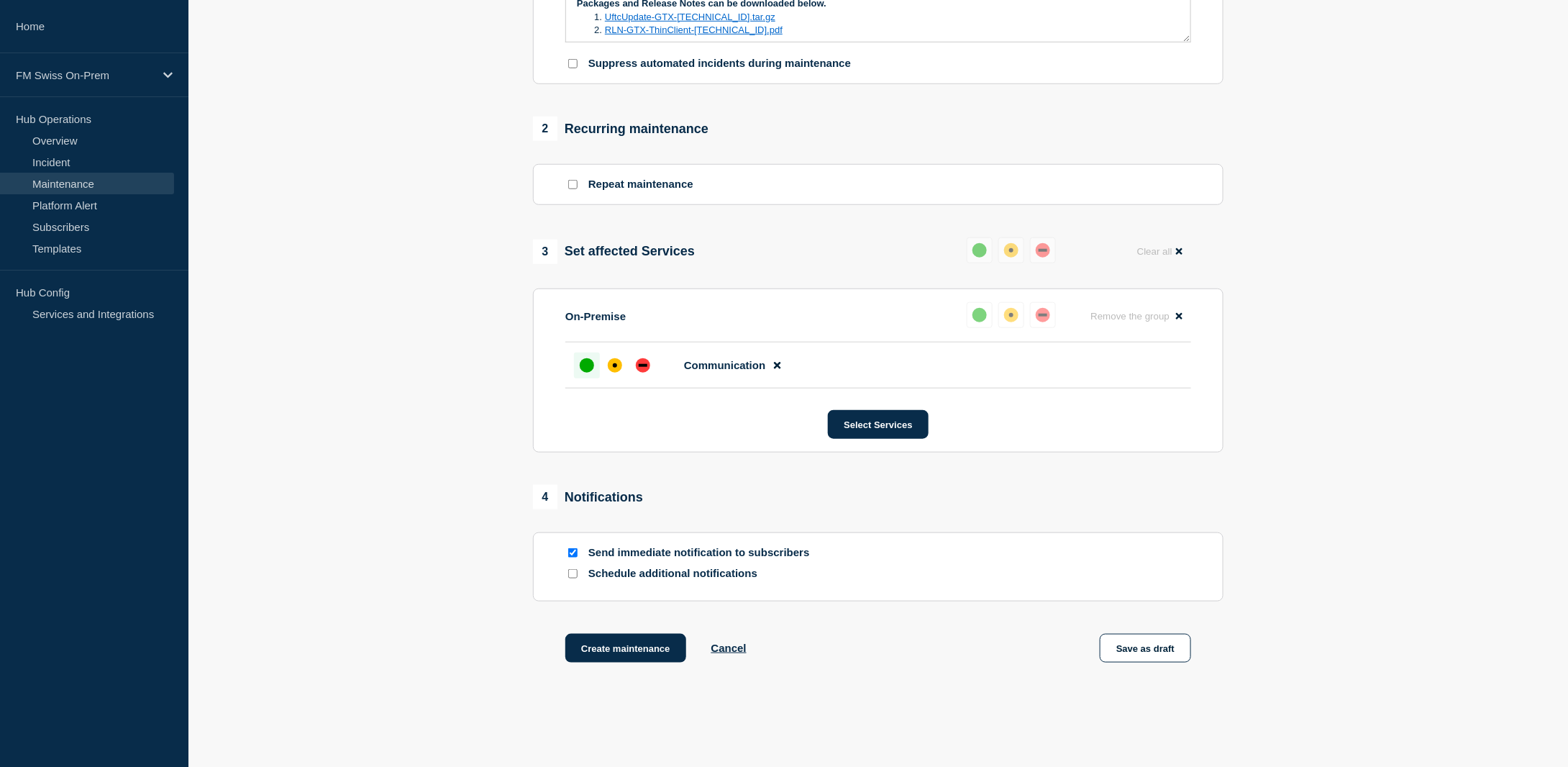
scroll to position [504, 0]
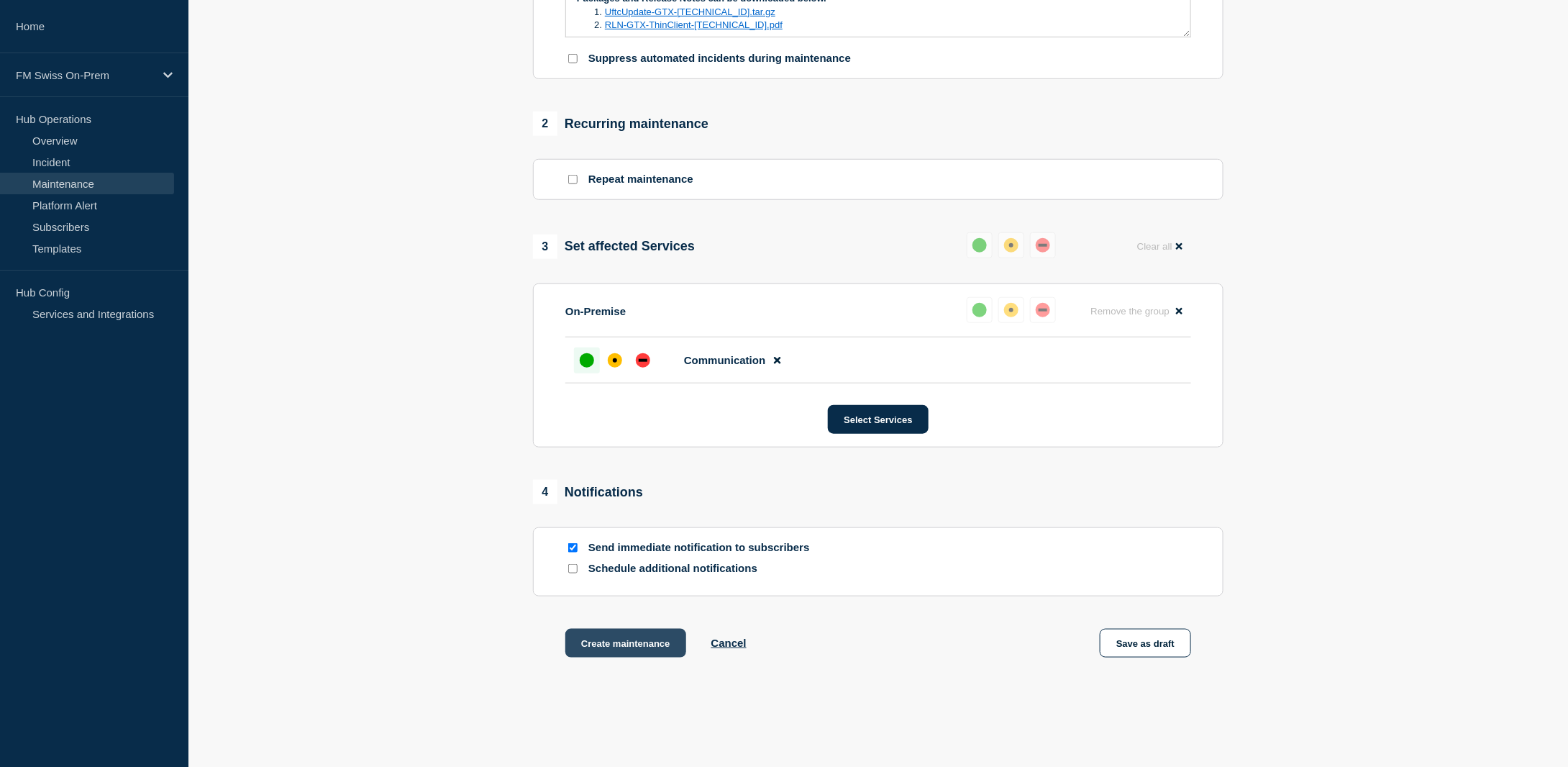
click at [639, 648] on button "Create maintenance" at bounding box center [626, 643] width 121 height 29
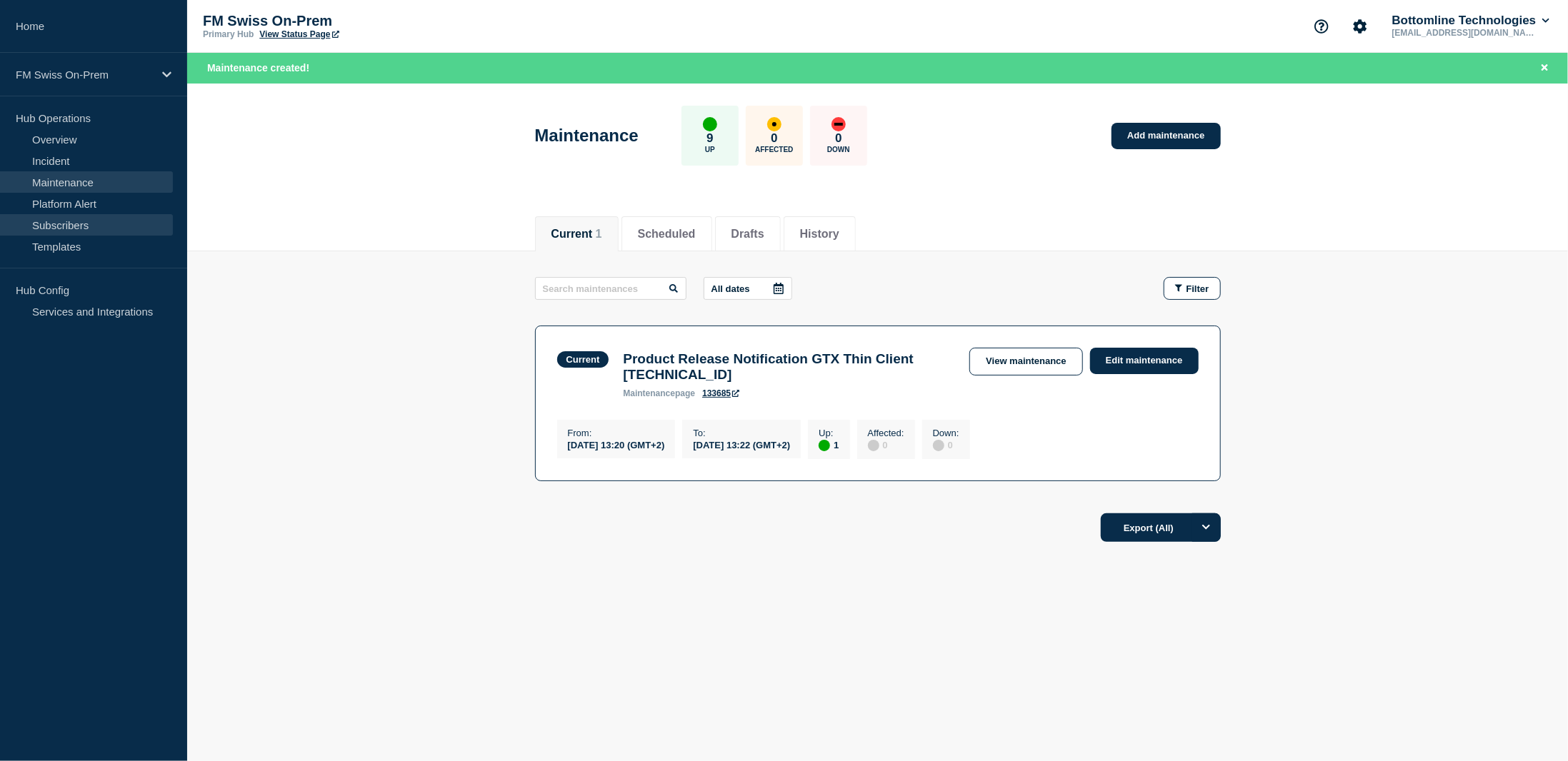
click at [51, 220] on link "Subscribers" at bounding box center [86, 225] width 173 height 22
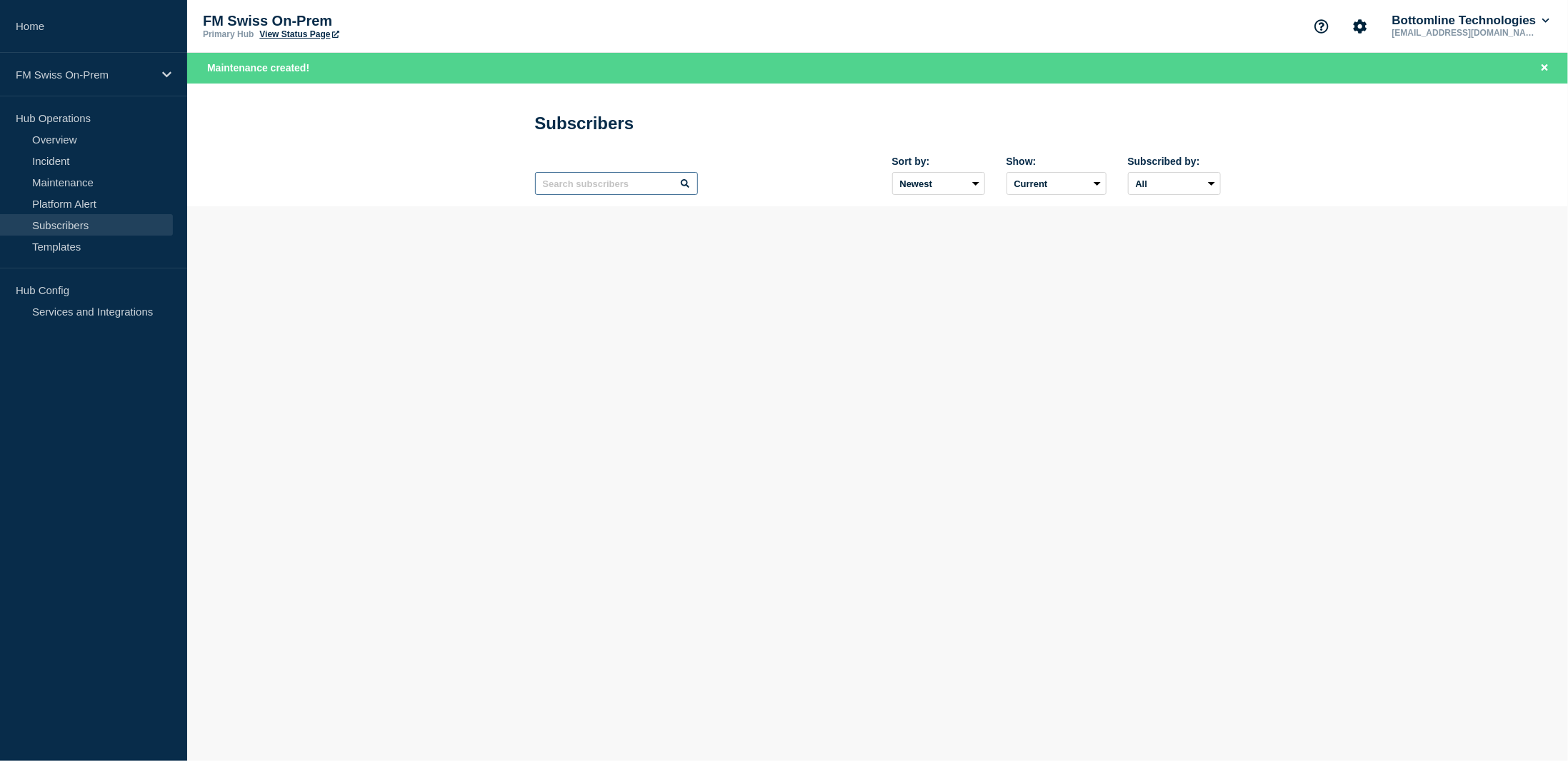
click at [583, 191] on input "text" at bounding box center [617, 184] width 163 height 23
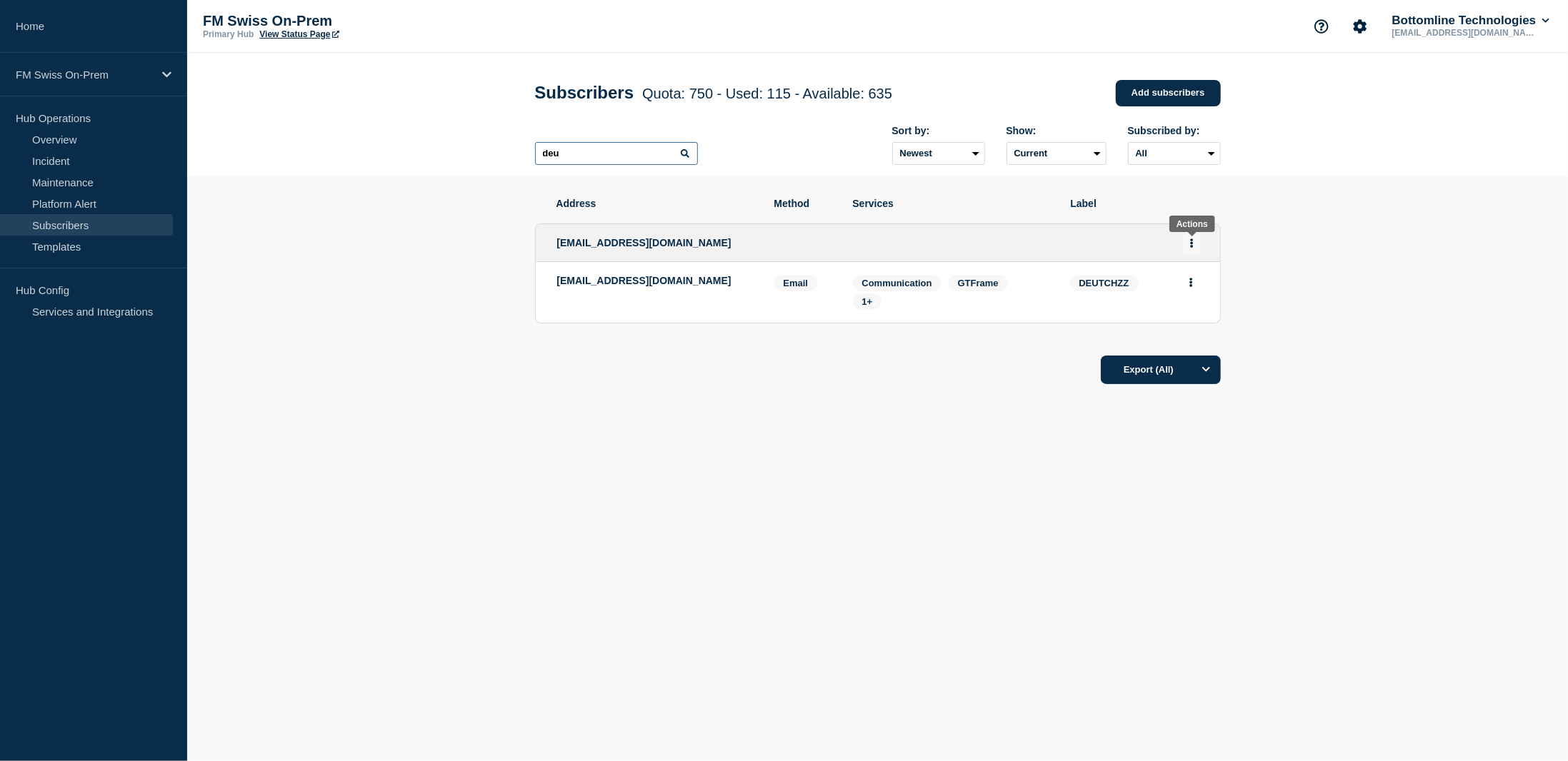
type input "deu"
click at [1190, 243] on icon "Actions" at bounding box center [1192, 243] width 4 height 9
click at [1195, 288] on link "Edit" at bounding box center [1186, 284] width 15 height 11
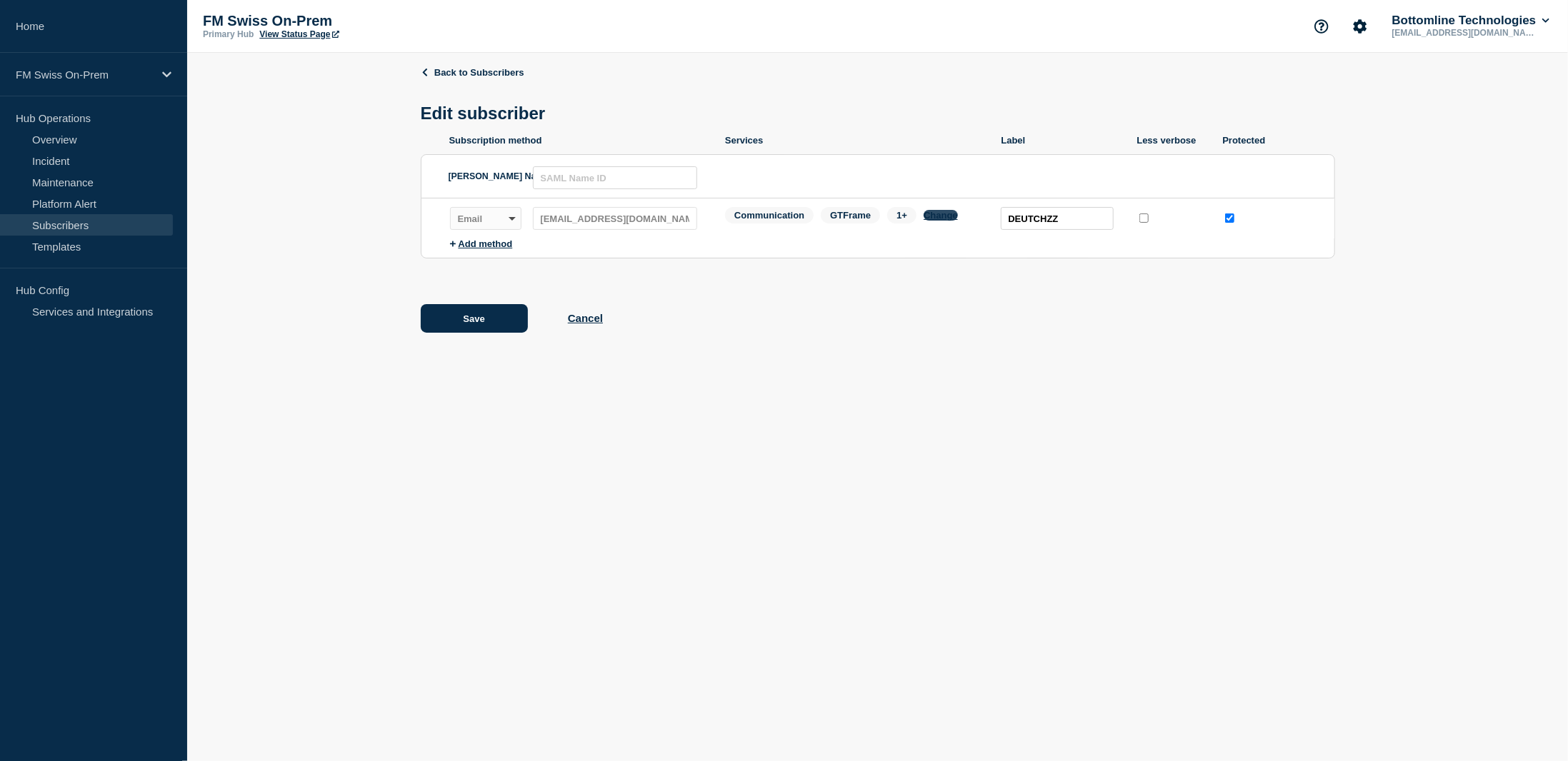
click at [938, 216] on button "Change" at bounding box center [941, 215] width 35 height 11
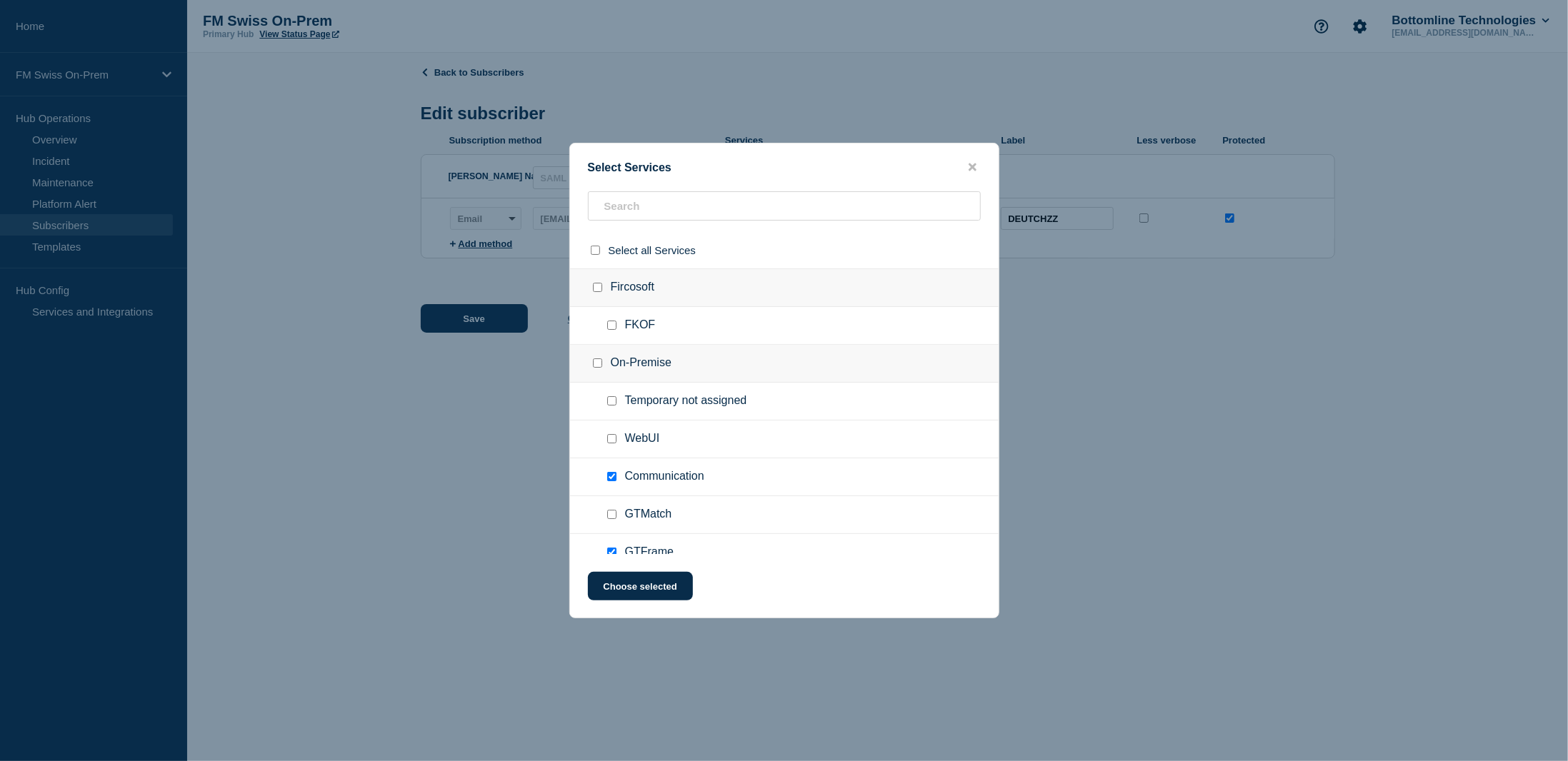
click at [612, 475] on input "Communication checkbox" at bounding box center [612, 476] width 9 height 9
checkbox input "false"
click at [624, 586] on button "Choose selected" at bounding box center [640, 586] width 105 height 28
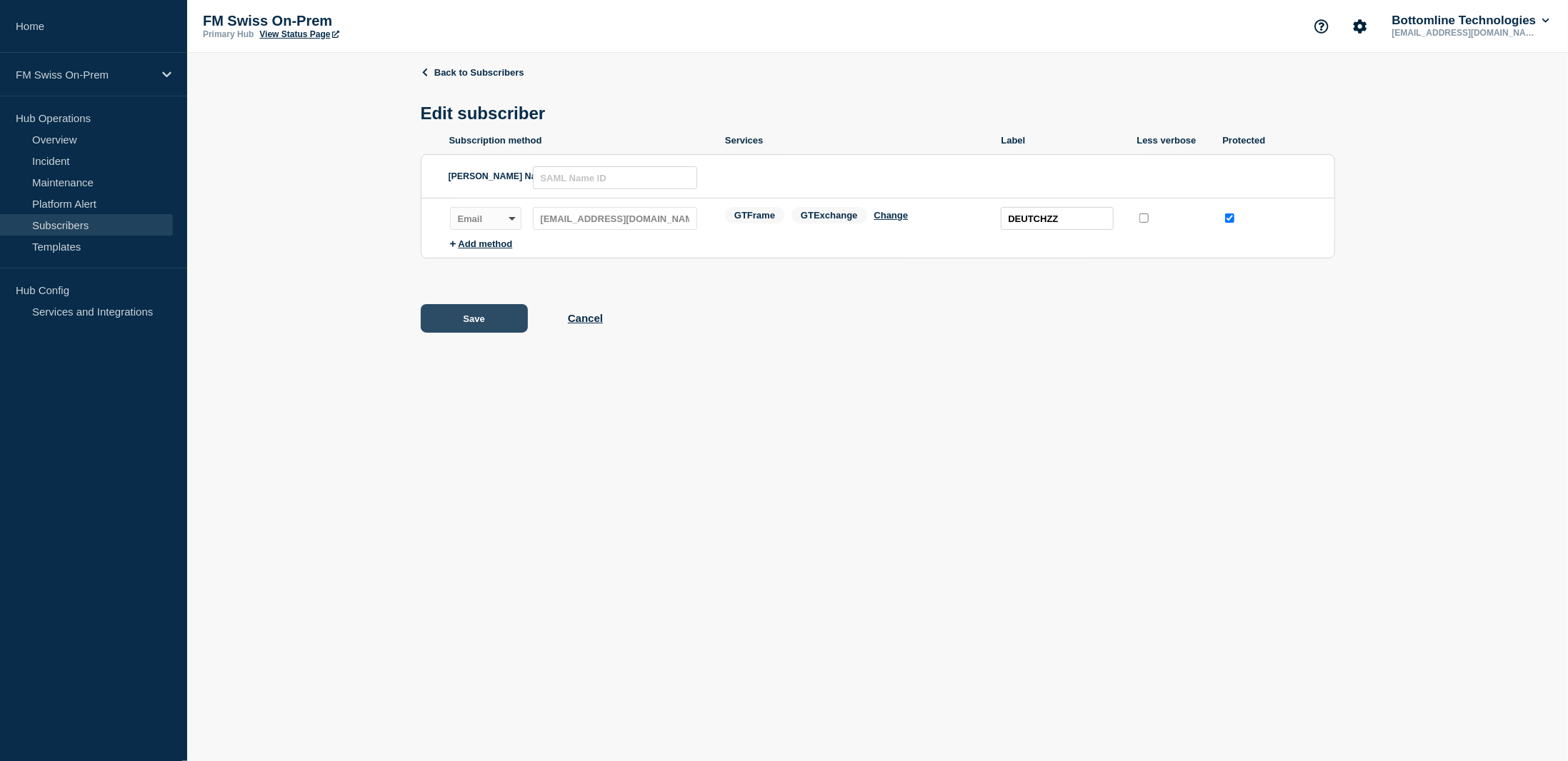
click at [482, 321] on button "Save" at bounding box center [474, 318] width 107 height 28
